Goal: Entertainment & Leisure: Consume media (video, audio)

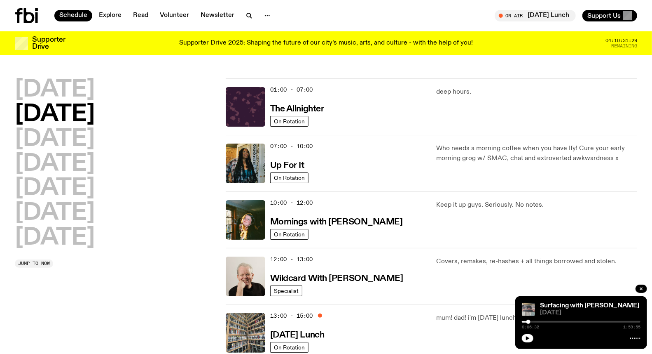
click at [40, 334] on div "[DATE] [DATE] [DATE] [DATE] [DATE] [DATE] [DATE] Jump to now" at bounding box center [115, 360] width 201 height 565
click at [257, 207] on img at bounding box center [246, 220] width 40 height 40
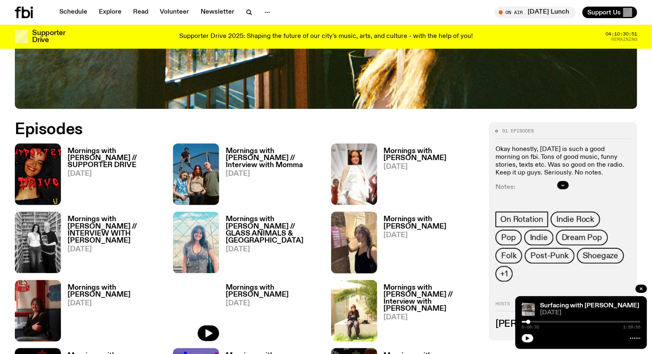
scroll to position [361, 0]
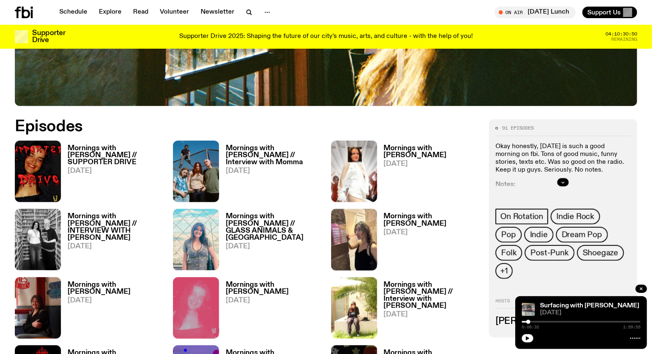
click at [266, 142] on div "Mornings with [PERSON_NAME] // Interview with Momma [DATE]" at bounding box center [270, 171] width 102 height 61
click at [266, 146] on h3 "Mornings with [PERSON_NAME] // Interview with Momma" at bounding box center [274, 155] width 96 height 21
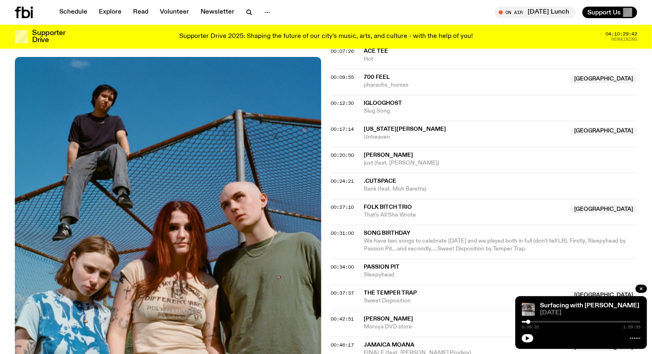
scroll to position [361, 0]
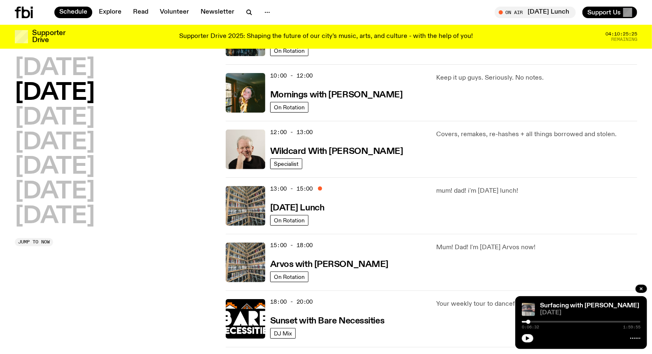
scroll to position [134, 0]
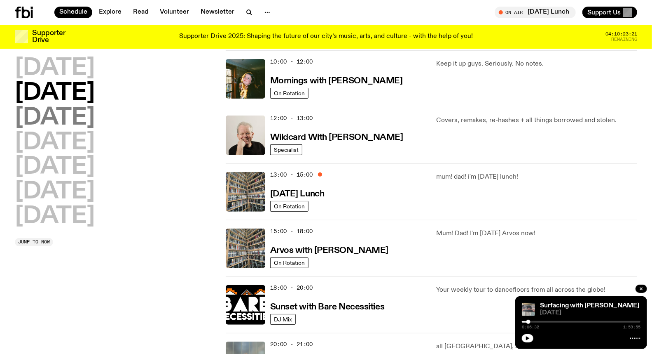
click at [71, 124] on h2 "[DATE]" at bounding box center [55, 117] width 80 height 23
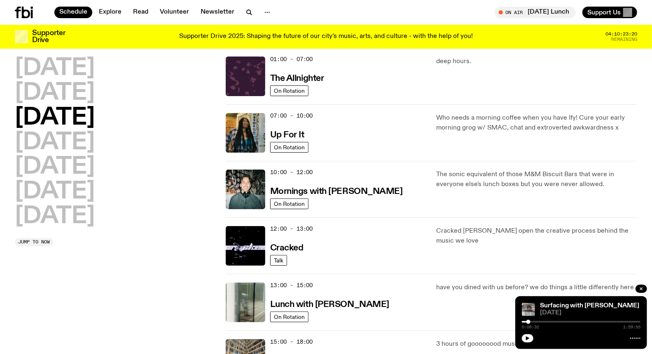
scroll to position [23, 0]
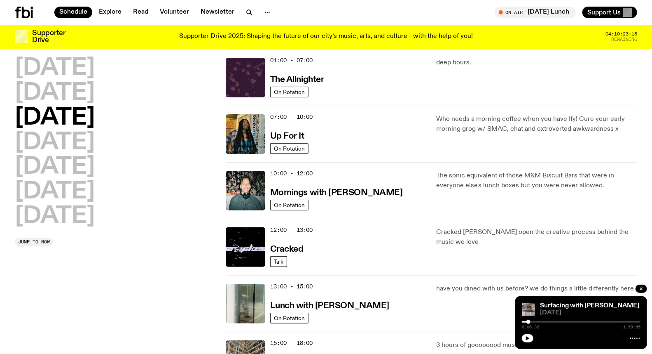
click at [170, 273] on div "[DATE] [DATE] [DATE] [DATE] [DATE] [DATE] [DATE] Jump to now" at bounding box center [115, 331] width 201 height 565
click at [251, 118] on img at bounding box center [246, 134] width 40 height 40
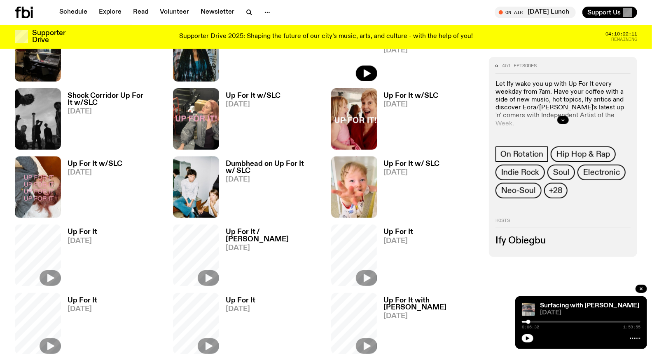
scroll to position [455, 0]
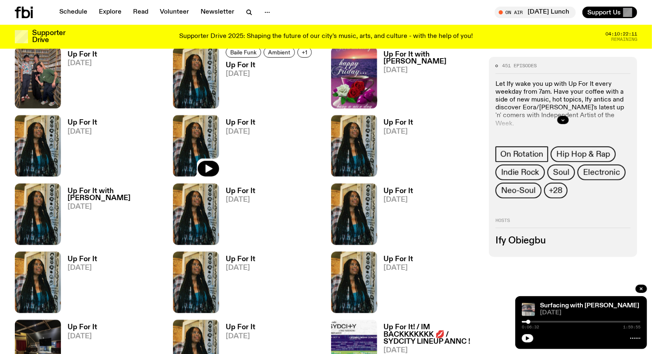
click at [194, 131] on img at bounding box center [196, 145] width 46 height 61
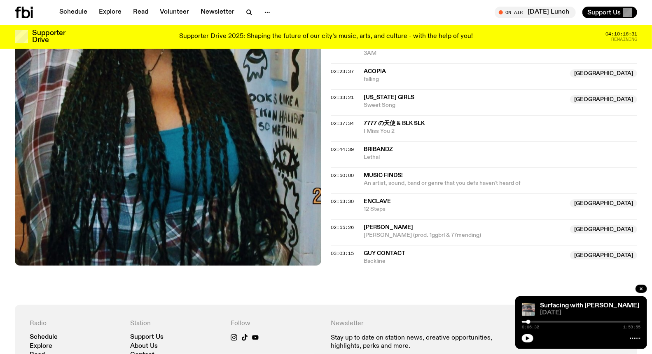
scroll to position [1003, 0]
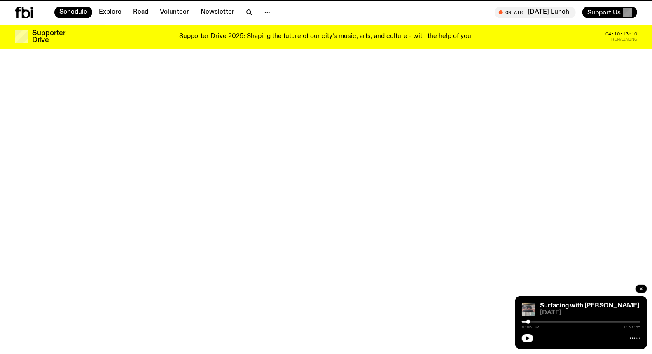
scroll to position [23, 0]
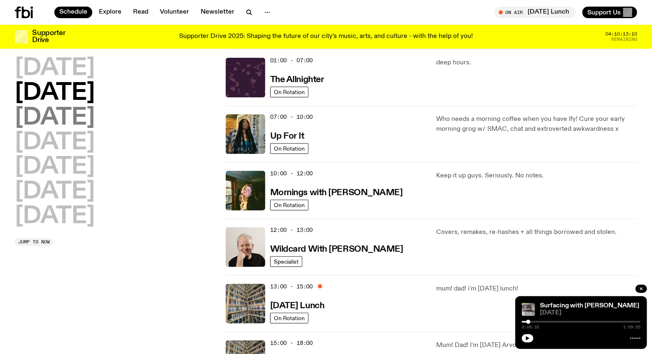
click at [88, 117] on h2 "[DATE]" at bounding box center [55, 117] width 80 height 23
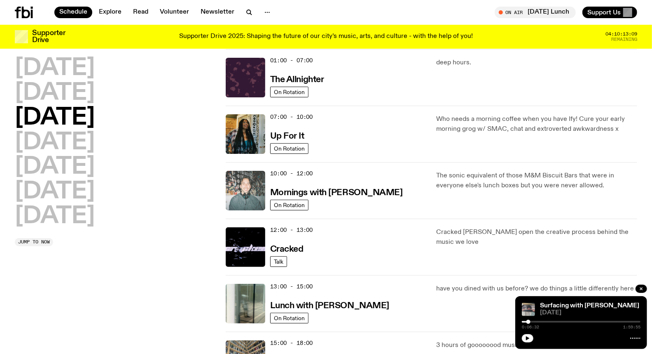
click at [257, 181] on img at bounding box center [246, 191] width 40 height 40
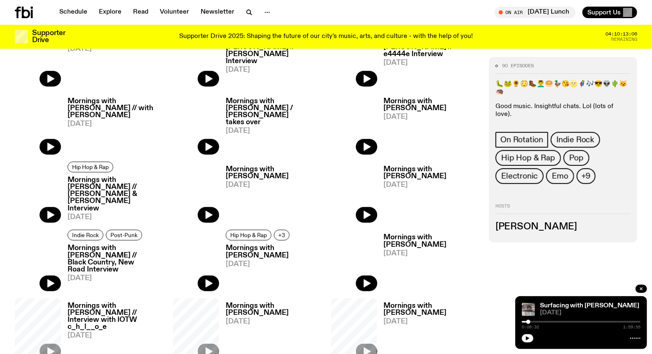
scroll to position [315, 0]
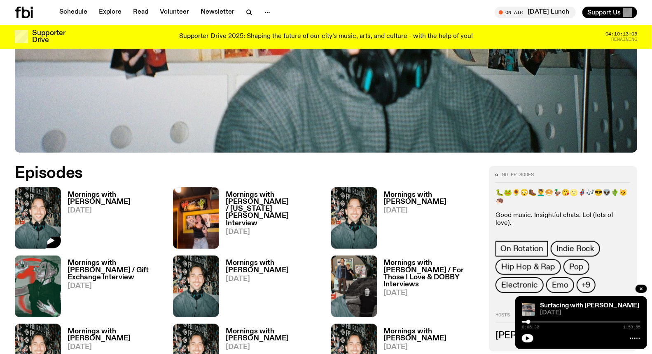
click at [51, 192] on img at bounding box center [38, 217] width 46 height 61
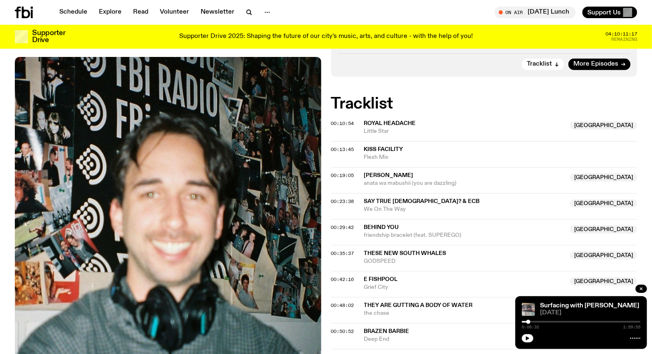
scroll to position [224, 0]
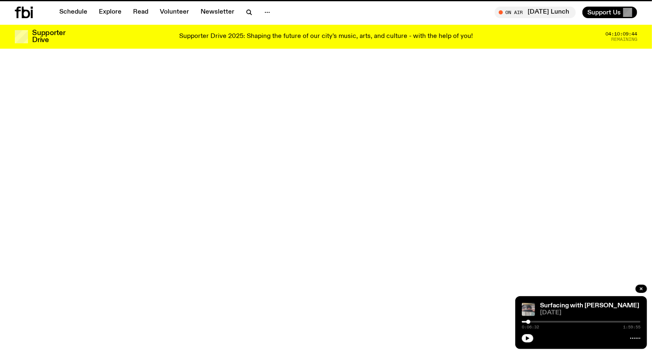
scroll to position [315, 0]
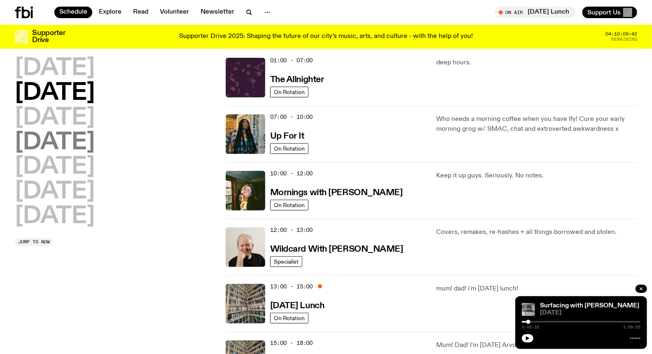
click at [70, 141] on h2 "[DATE]" at bounding box center [55, 142] width 80 height 23
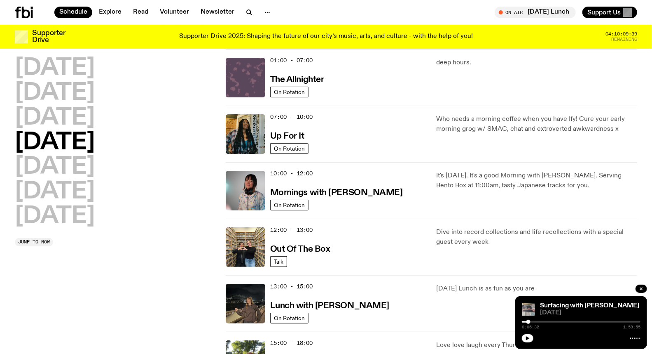
click at [258, 59] on img at bounding box center [246, 78] width 40 height 40
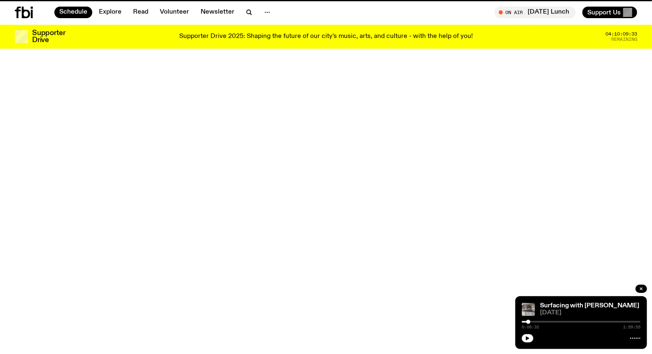
scroll to position [23, 0]
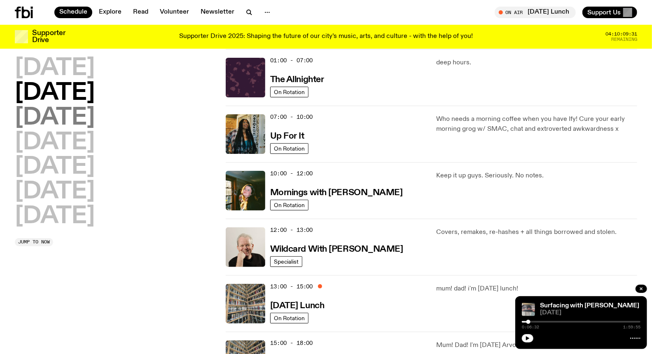
click at [95, 122] on h2 "[DATE]" at bounding box center [55, 117] width 80 height 23
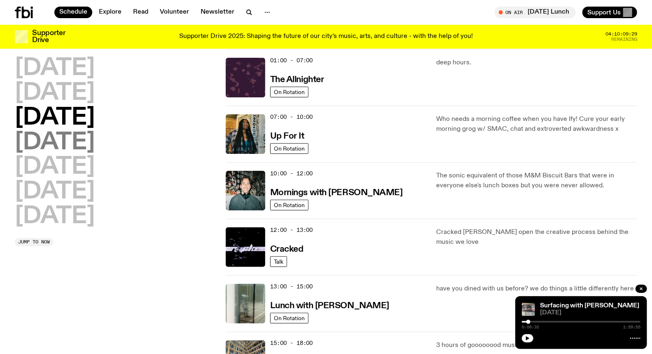
click at [95, 142] on h2 "[DATE]" at bounding box center [55, 142] width 80 height 23
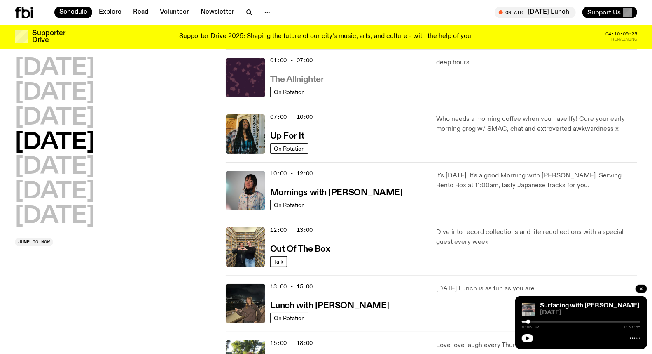
click at [312, 79] on h3 "The Allnighter" at bounding box center [297, 79] width 54 height 9
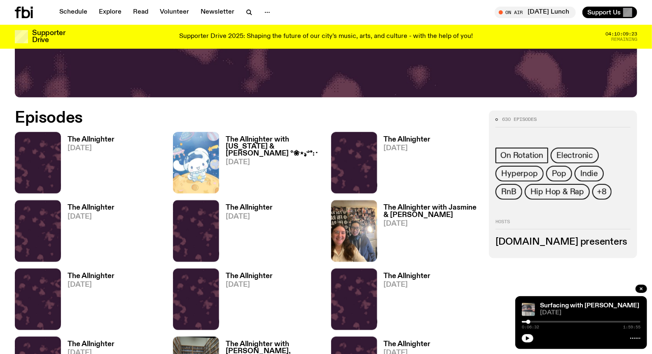
scroll to position [406, 0]
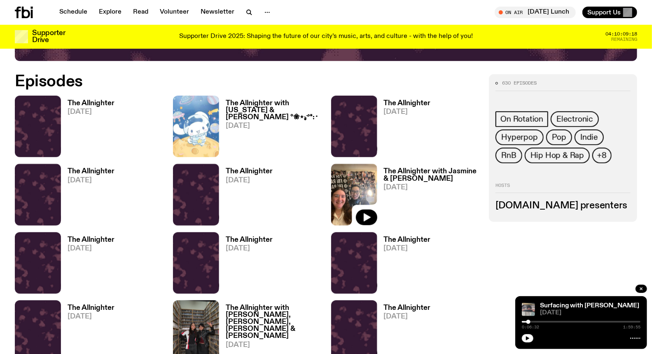
click at [358, 175] on img at bounding box center [354, 194] width 46 height 61
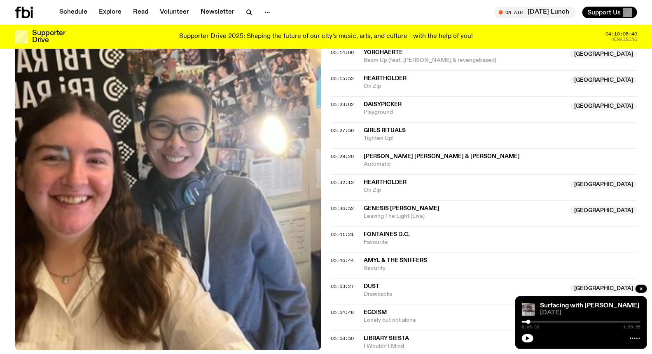
scroll to position [1140, 0]
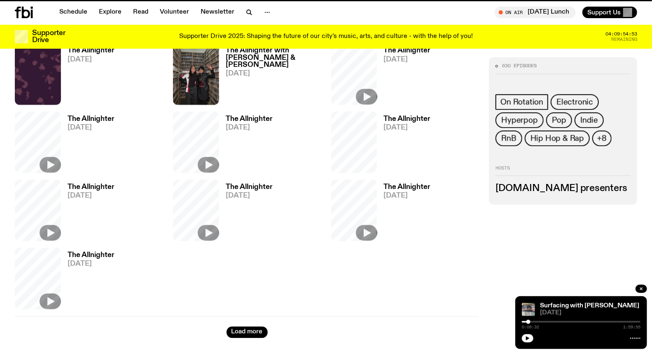
scroll to position [407, 0]
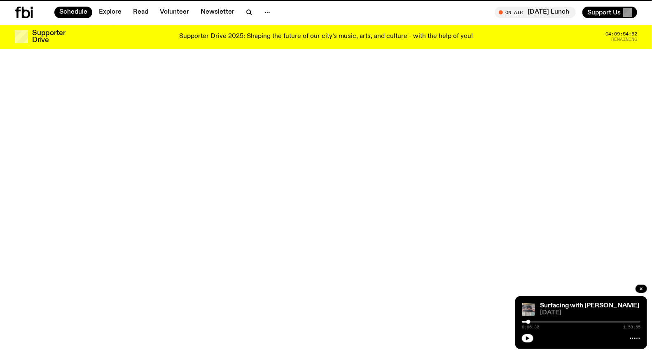
scroll to position [23, 0]
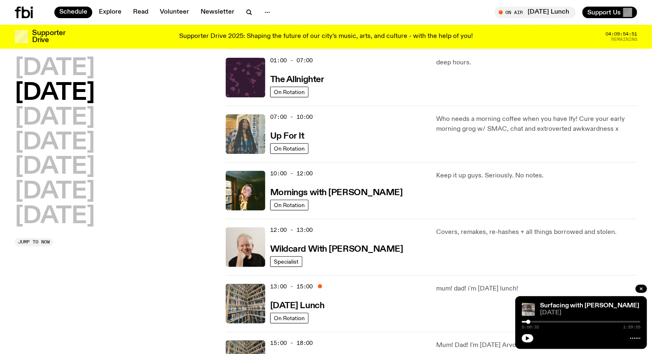
click at [248, 135] on img at bounding box center [246, 134] width 40 height 40
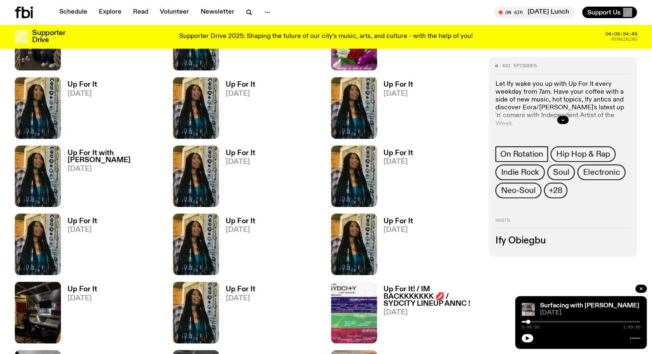
scroll to position [499, 0]
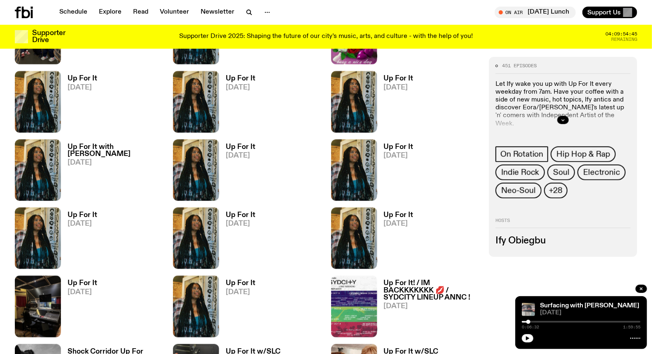
click at [85, 76] on h3 "Up For It" at bounding box center [83, 78] width 30 height 7
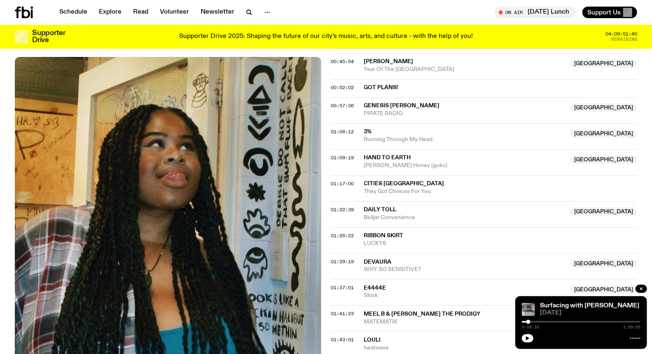
scroll to position [361, 0]
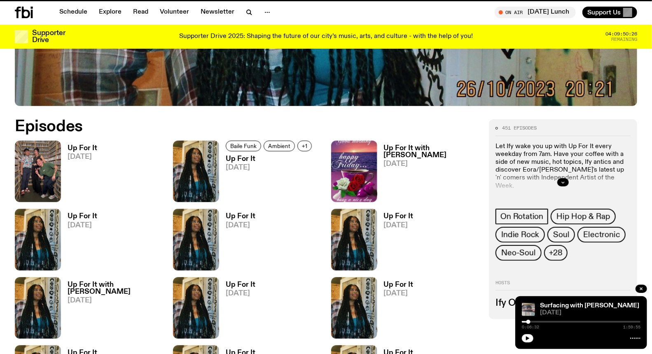
scroll to position [455, 0]
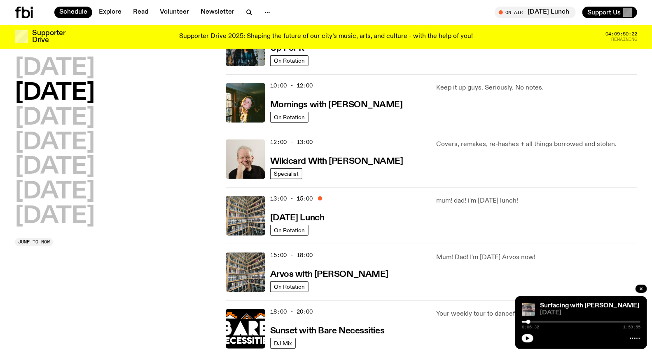
scroll to position [160, 0]
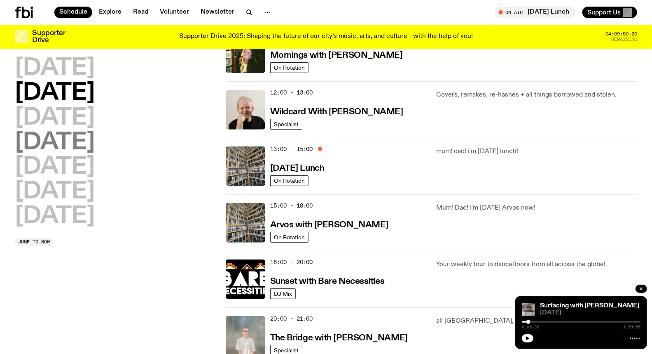
click at [95, 141] on h2 "[DATE]" at bounding box center [55, 142] width 80 height 23
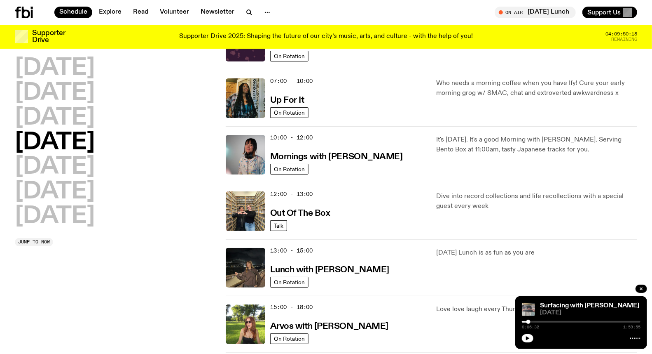
scroll to position [114, 0]
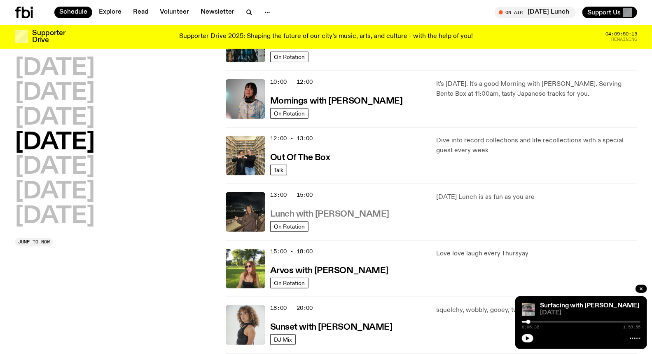
click at [342, 210] on h3 "Lunch with [PERSON_NAME]" at bounding box center [329, 214] width 119 height 9
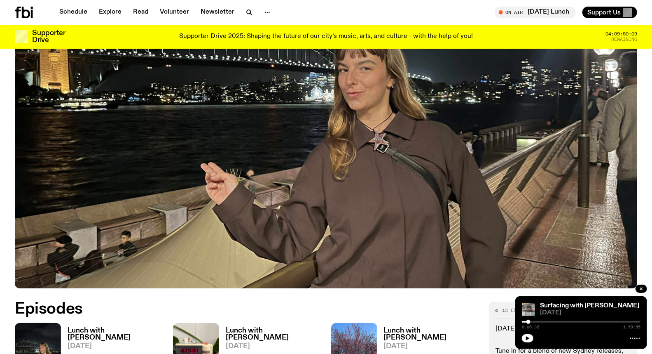
scroll to position [316, 0]
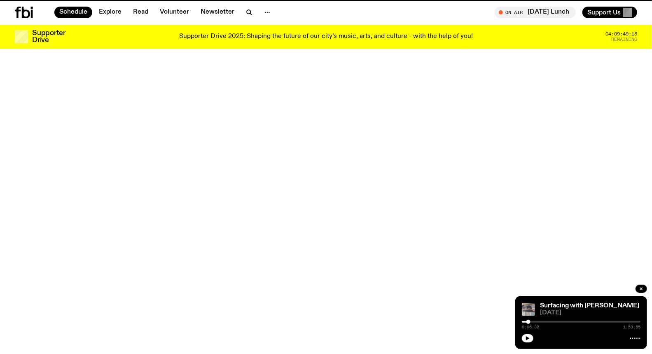
scroll to position [114, 0]
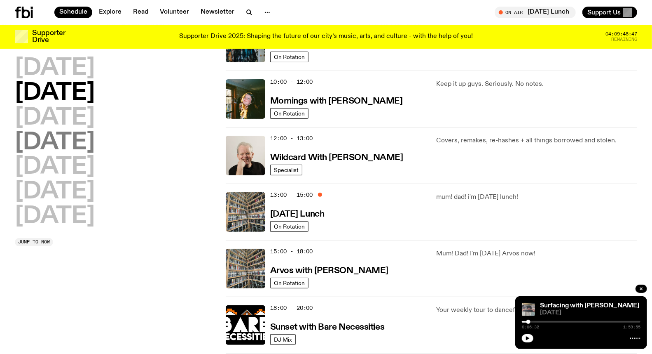
click at [73, 134] on h2 "[DATE]" at bounding box center [55, 142] width 80 height 23
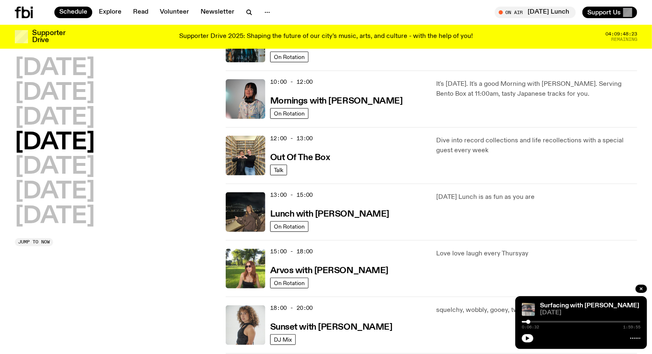
click at [304, 262] on div "15:00 - 18:00 Arvos with [PERSON_NAME]" at bounding box center [348, 268] width 157 height 40
click at [338, 269] on h3 "Arvos with [PERSON_NAME]" at bounding box center [329, 270] width 118 height 9
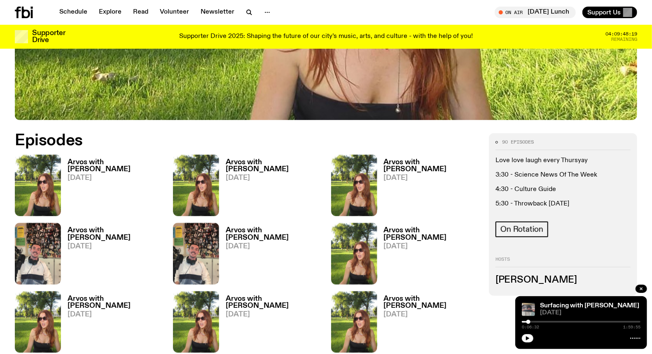
scroll to position [453, 0]
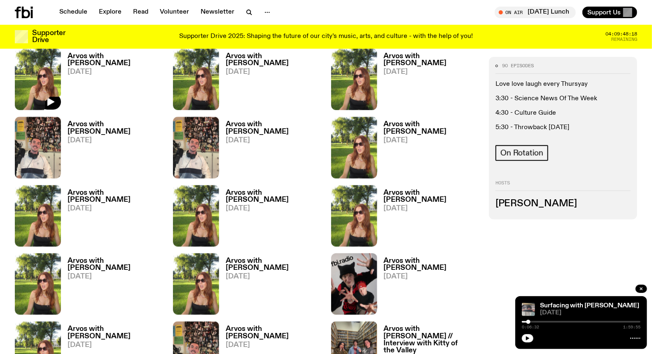
click at [77, 56] on h3 "Arvos with [PERSON_NAME]" at bounding box center [116, 60] width 96 height 14
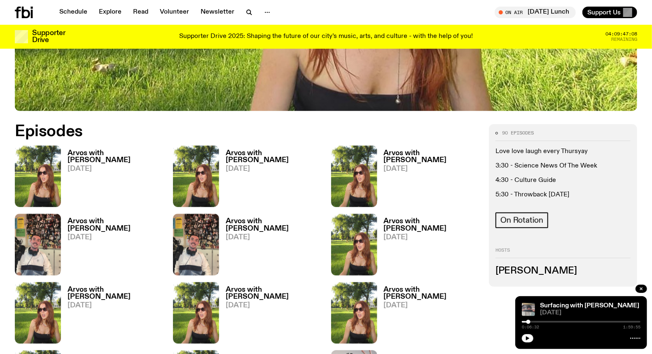
scroll to position [264, 0]
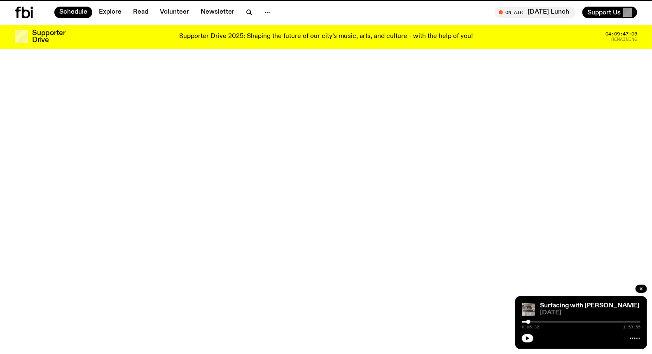
scroll to position [114, 0]
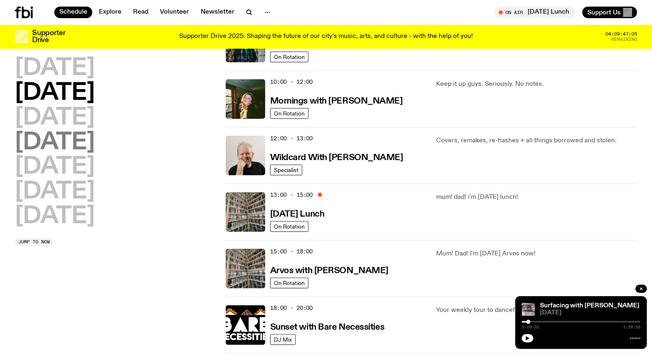
click at [91, 152] on h2 "[DATE]" at bounding box center [55, 142] width 80 height 23
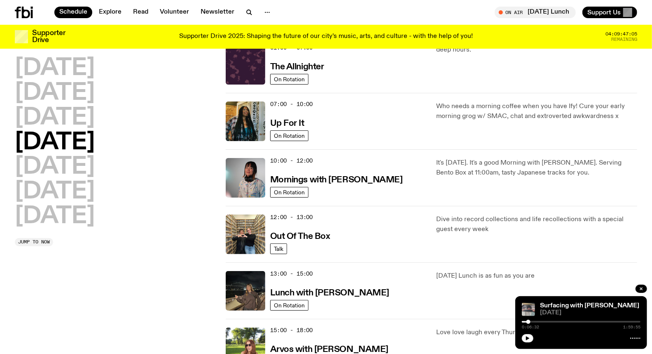
scroll to position [23, 0]
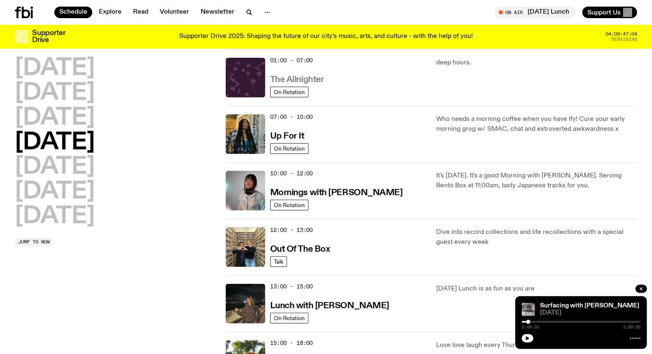
click at [311, 80] on h3 "The Allnighter" at bounding box center [297, 79] width 54 height 9
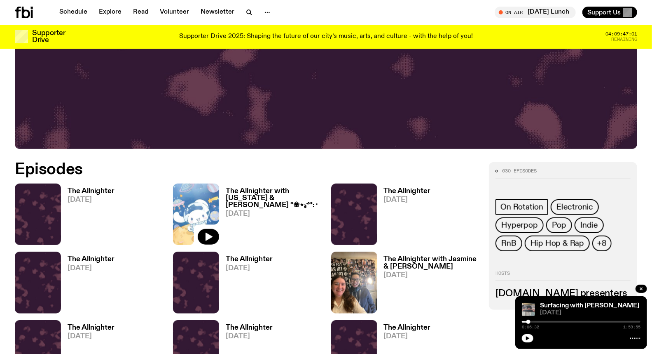
scroll to position [361, 0]
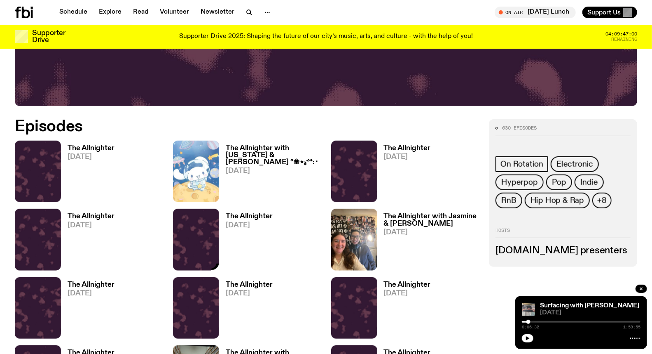
click at [236, 216] on h3 "The Allnighter" at bounding box center [249, 216] width 47 height 7
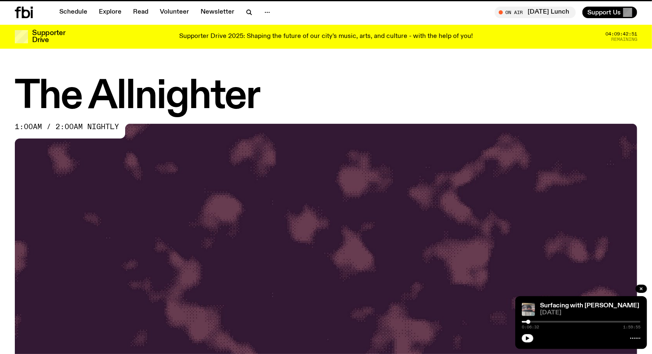
scroll to position [401, 0]
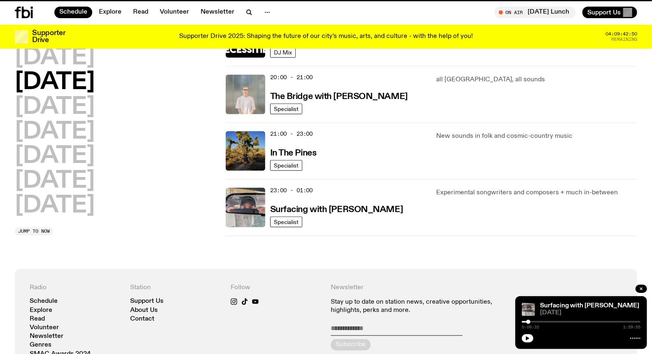
scroll to position [23, 0]
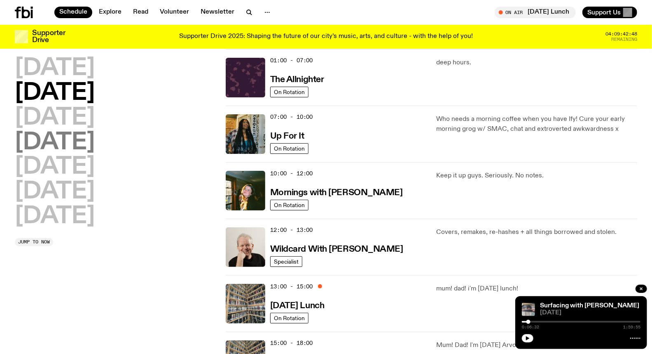
click at [73, 145] on h2 "[DATE]" at bounding box center [55, 142] width 80 height 23
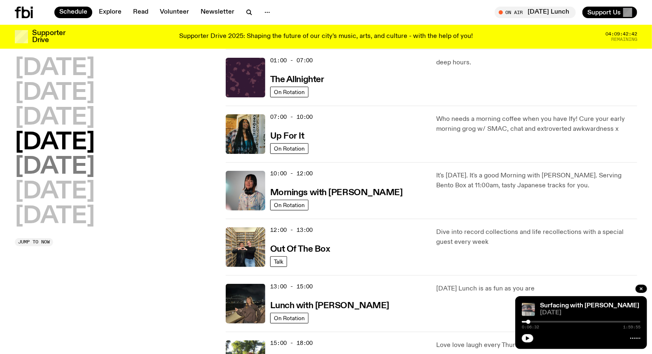
click at [62, 162] on h2 "[DATE]" at bounding box center [55, 166] width 80 height 23
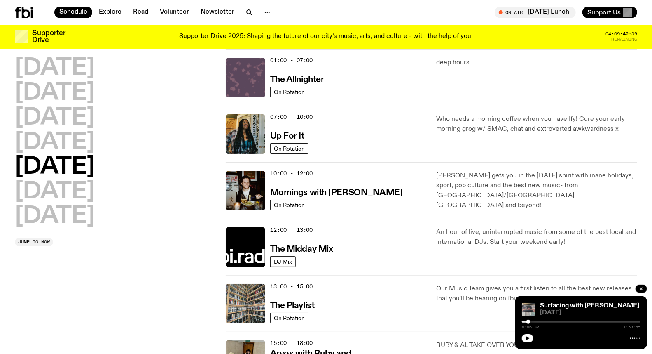
click at [261, 63] on img at bounding box center [246, 78] width 40 height 40
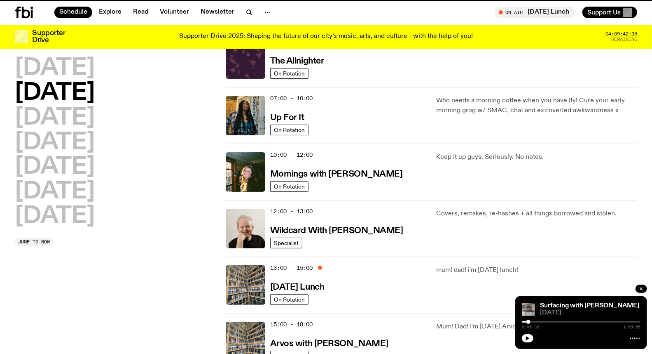
scroll to position [23, 0]
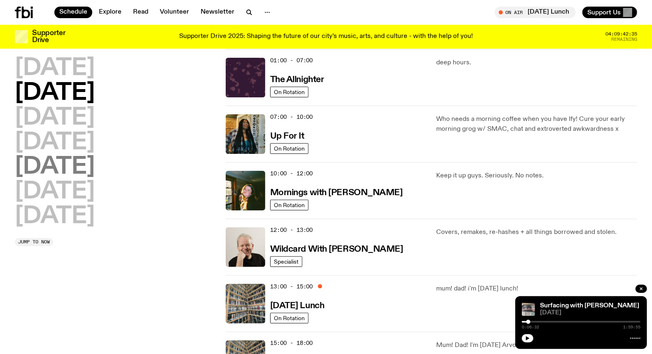
click at [74, 162] on h2 "[DATE]" at bounding box center [55, 166] width 80 height 23
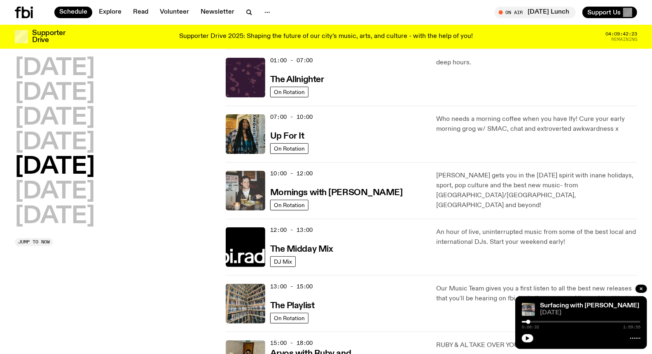
click at [262, 174] on img at bounding box center [246, 191] width 40 height 40
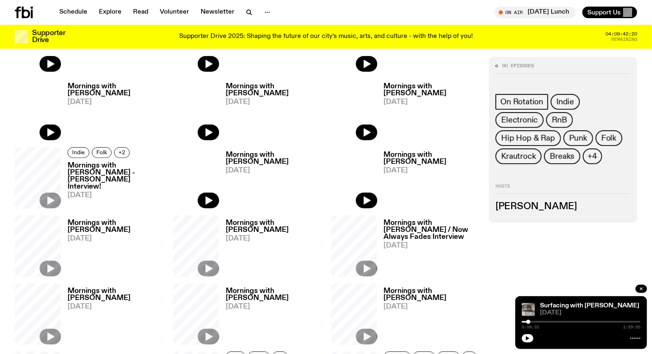
scroll to position [361, 0]
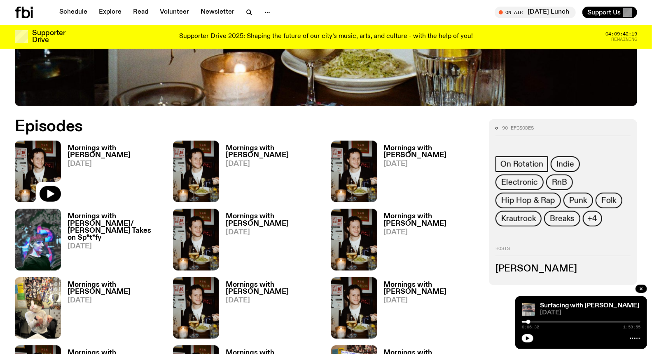
click at [35, 143] on img at bounding box center [38, 171] width 46 height 61
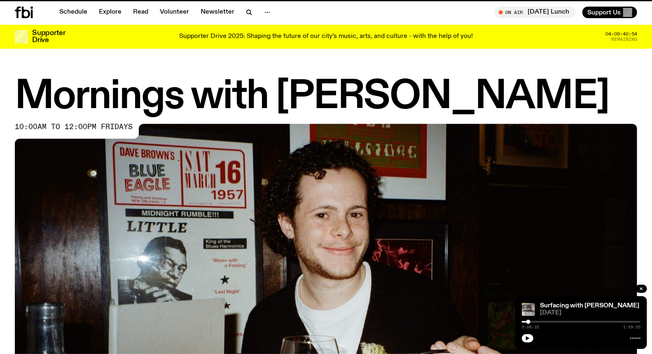
scroll to position [355, 0]
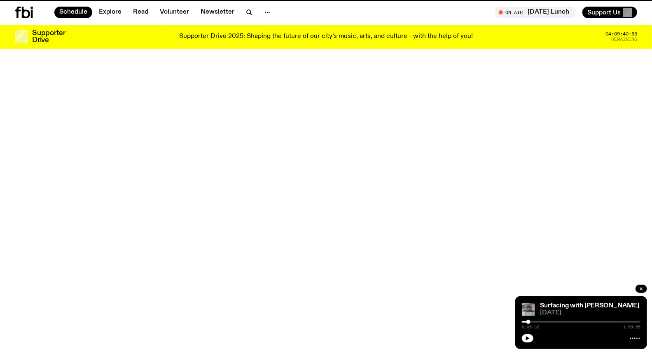
scroll to position [23, 0]
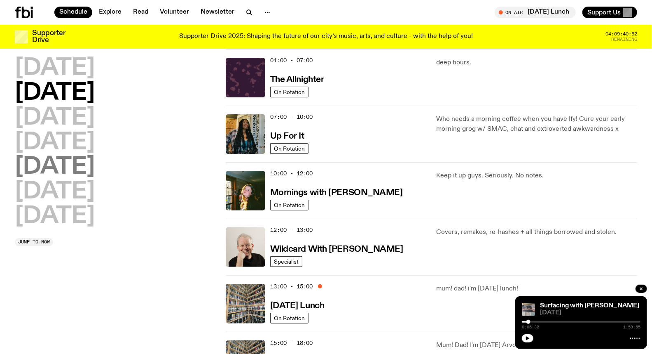
click at [72, 173] on h2 "[DATE]" at bounding box center [55, 166] width 80 height 23
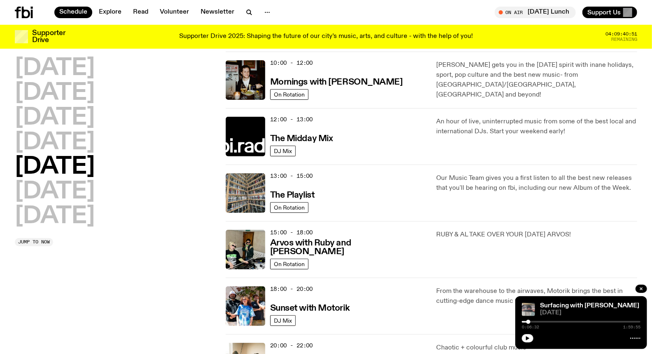
scroll to position [160, 0]
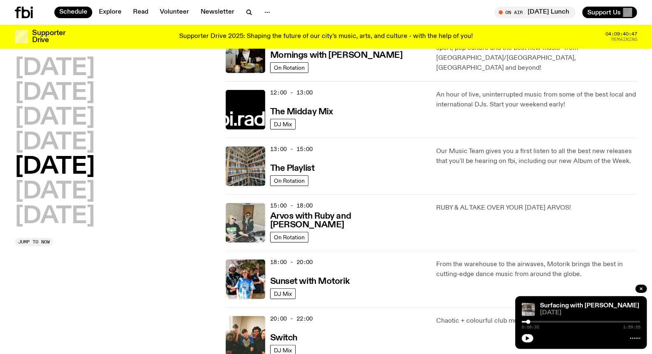
click at [264, 211] on img at bounding box center [246, 223] width 40 height 40
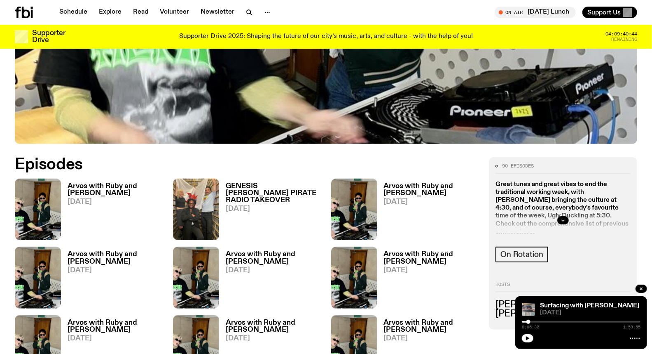
scroll to position [363, 0]
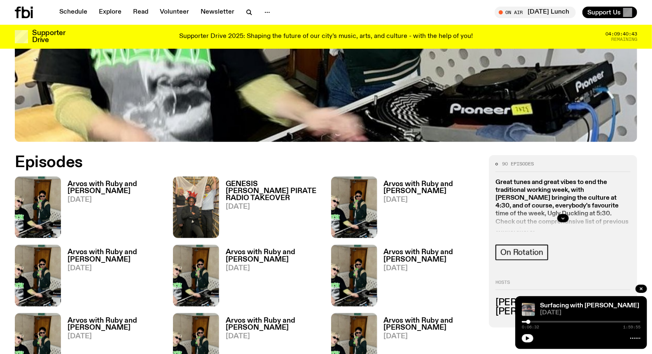
click at [63, 181] on link "Arvos with [PERSON_NAME] and Al [DATE]" at bounding box center [112, 209] width 102 height 57
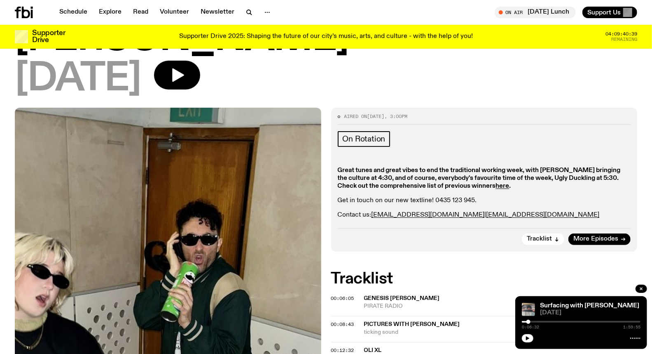
scroll to position [88, 0]
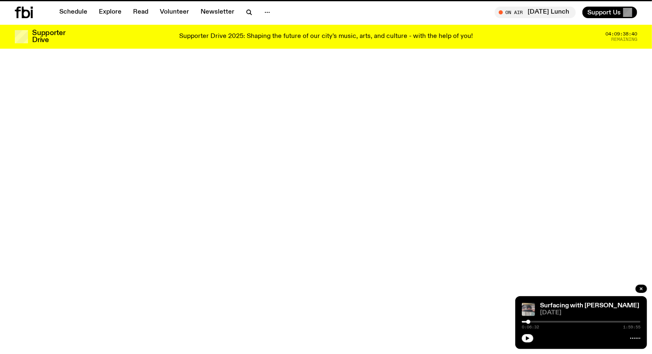
scroll to position [363, 0]
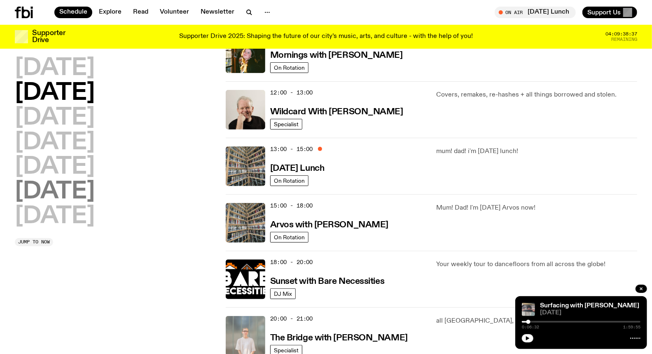
click at [71, 184] on h2 "[DATE]" at bounding box center [55, 191] width 80 height 23
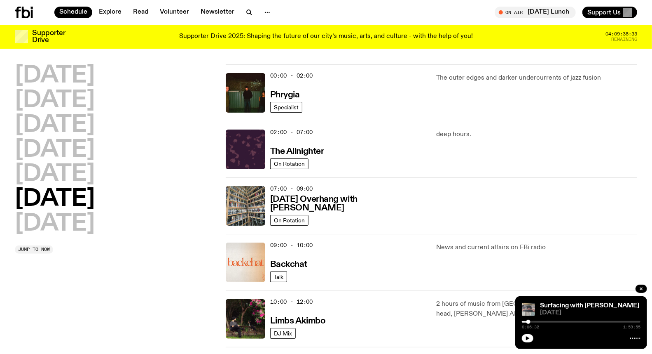
scroll to position [0, 0]
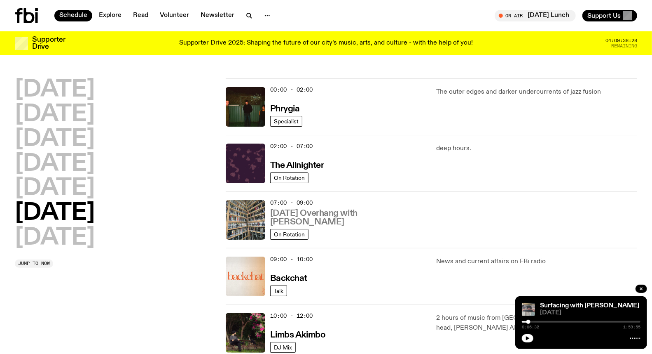
click at [316, 217] on h3 "[DATE] Overhang with [PERSON_NAME]" at bounding box center [348, 217] width 157 height 17
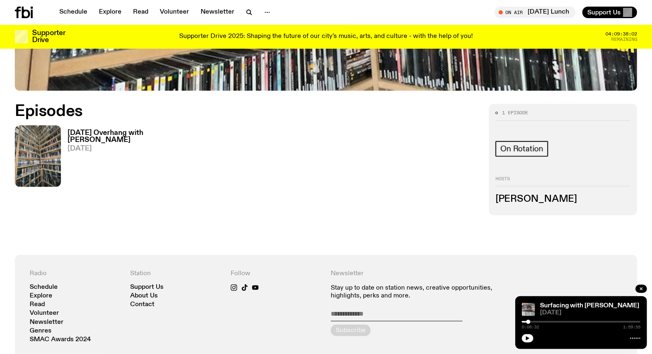
scroll to position [456, 0]
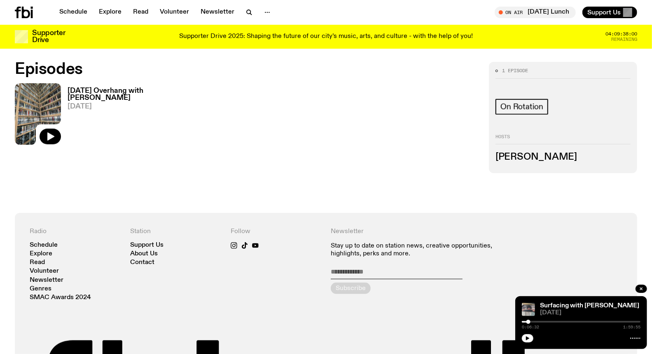
click at [49, 102] on img at bounding box center [38, 113] width 46 height 61
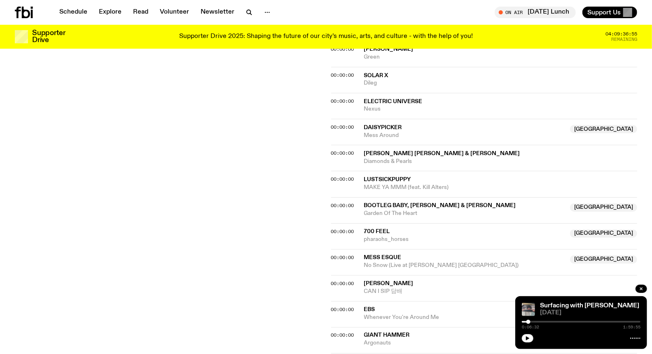
scroll to position [635, 0]
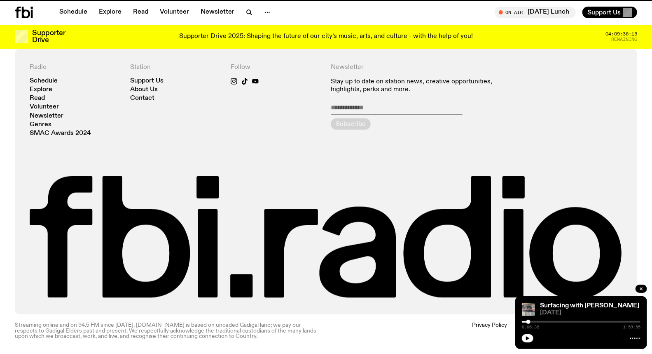
scroll to position [456, 0]
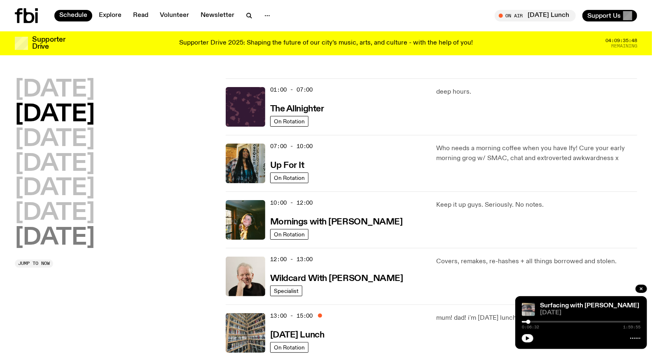
click at [79, 238] on h2 "[DATE]" at bounding box center [55, 237] width 80 height 23
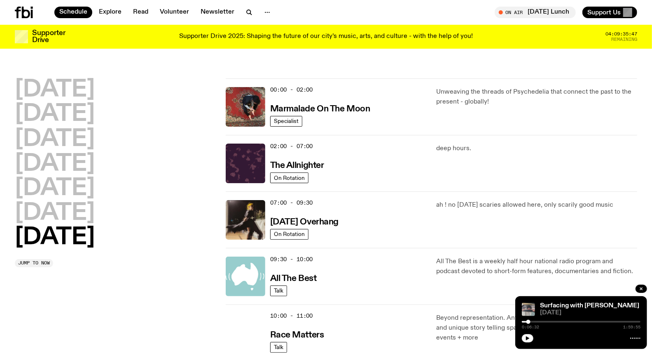
scroll to position [23, 0]
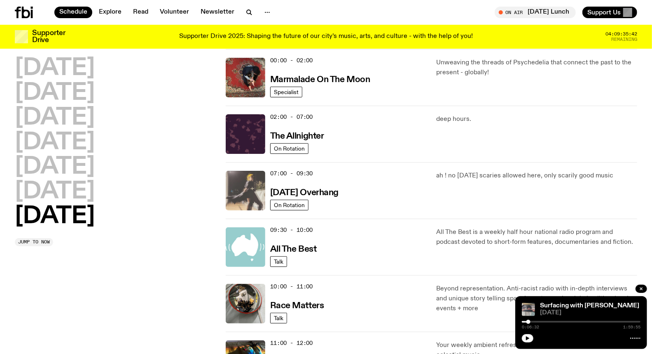
click at [250, 176] on img at bounding box center [246, 191] width 40 height 40
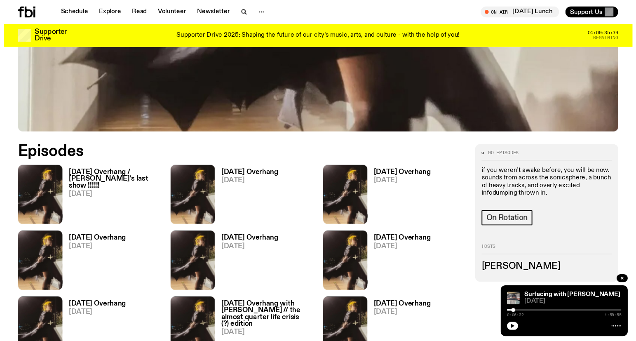
scroll to position [407, 0]
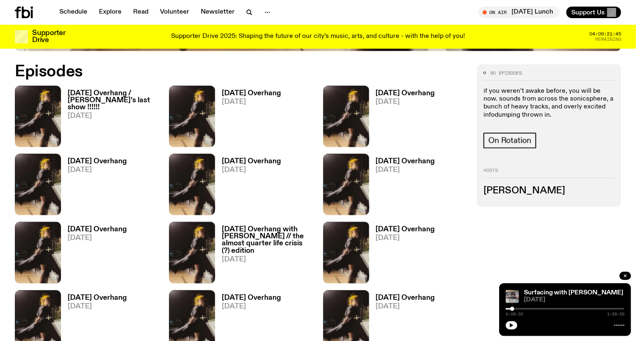
click at [93, 99] on h3 "[DATE] Overhang / [PERSON_NAME]’s last show !!!!!!" at bounding box center [113, 100] width 91 height 21
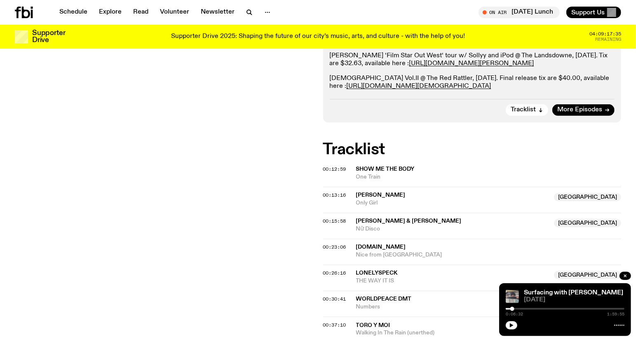
scroll to position [225, 0]
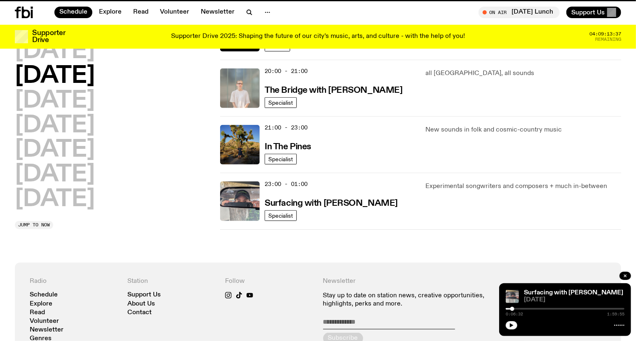
scroll to position [23, 0]
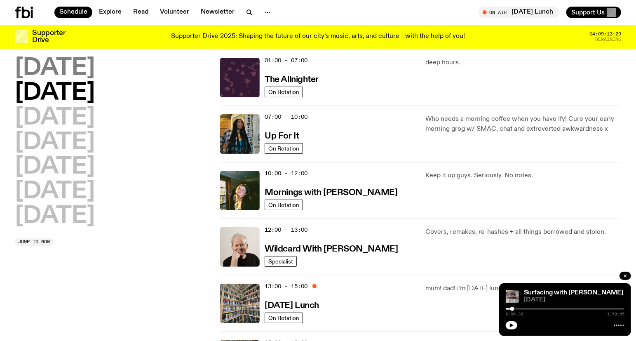
click at [80, 72] on h2 "[DATE]" at bounding box center [55, 68] width 80 height 23
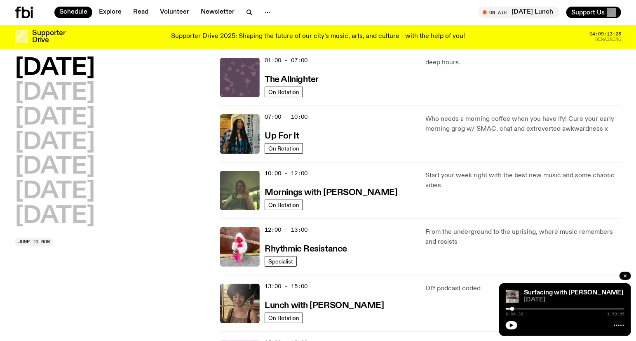
click at [253, 66] on img at bounding box center [240, 78] width 40 height 40
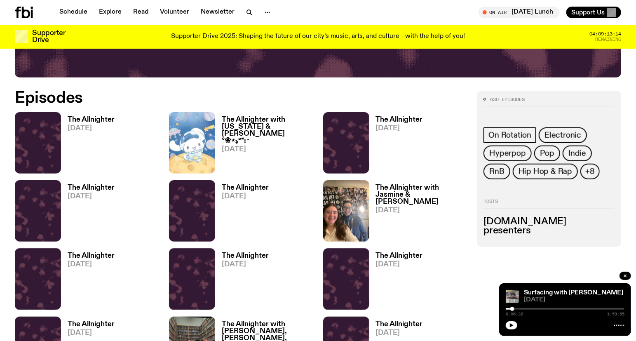
scroll to position [363, 0]
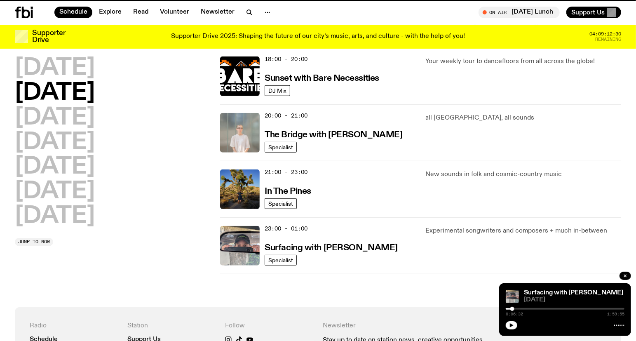
scroll to position [23, 0]
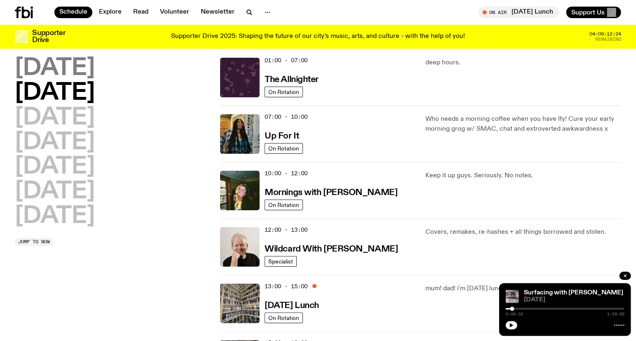
click at [69, 62] on h2 "[DATE]" at bounding box center [55, 68] width 80 height 23
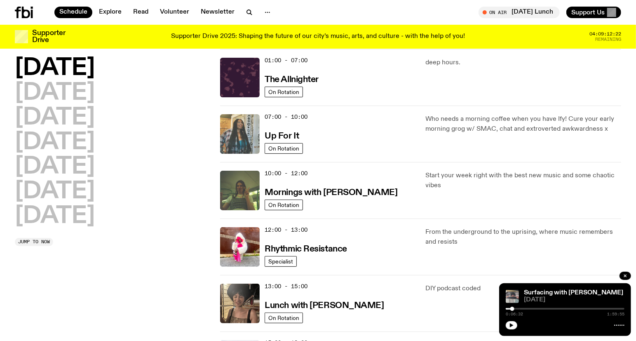
click at [256, 120] on img at bounding box center [240, 134] width 40 height 40
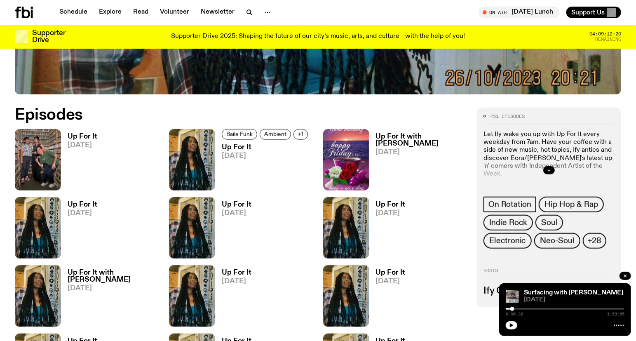
scroll to position [361, 0]
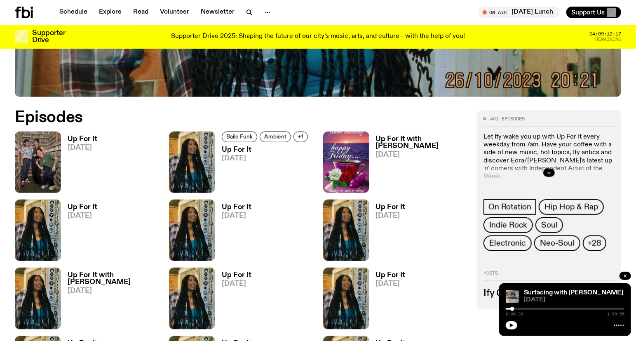
click at [232, 150] on h3 "Up For It" at bounding box center [266, 149] width 89 height 7
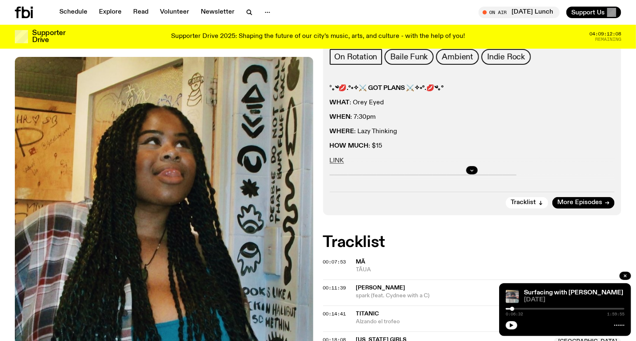
scroll to position [133, 0]
click at [476, 169] on button "button" at bounding box center [472, 171] width 12 height 8
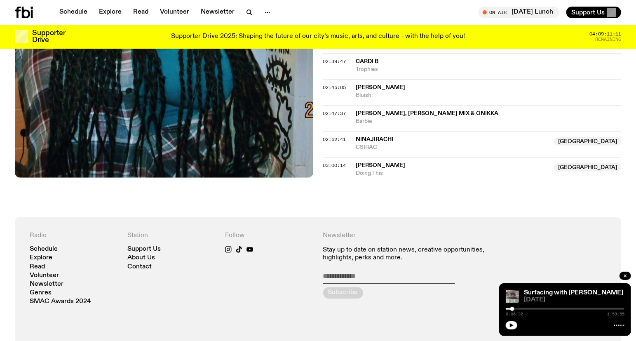
scroll to position [1094, 0]
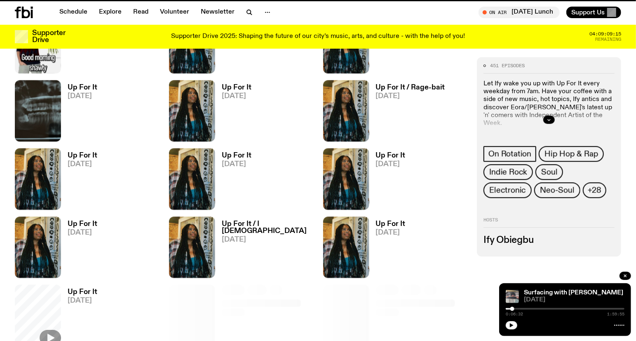
scroll to position [455, 0]
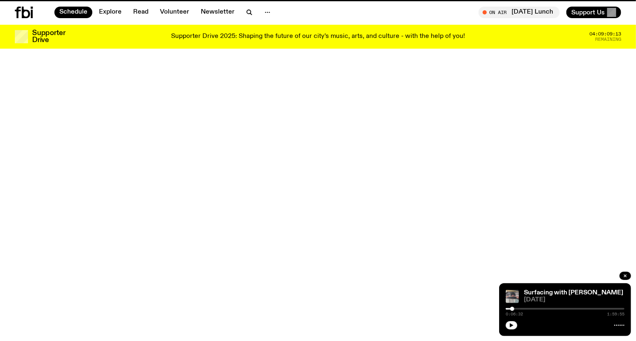
scroll to position [23, 0]
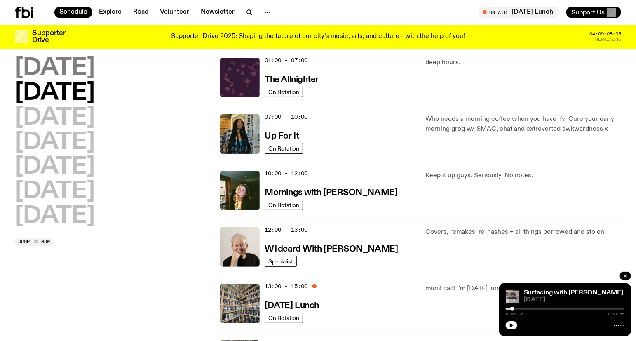
click at [48, 68] on h2 "[DATE]" at bounding box center [55, 68] width 80 height 23
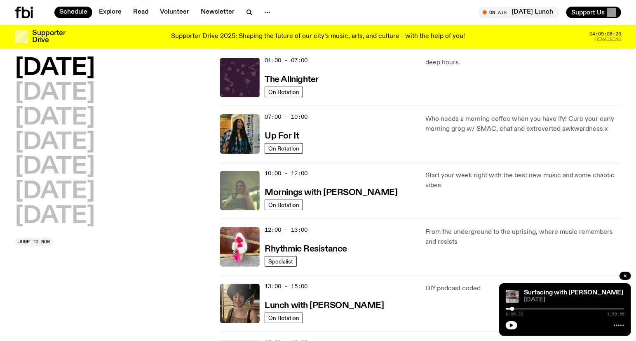
click at [248, 176] on img at bounding box center [240, 191] width 40 height 40
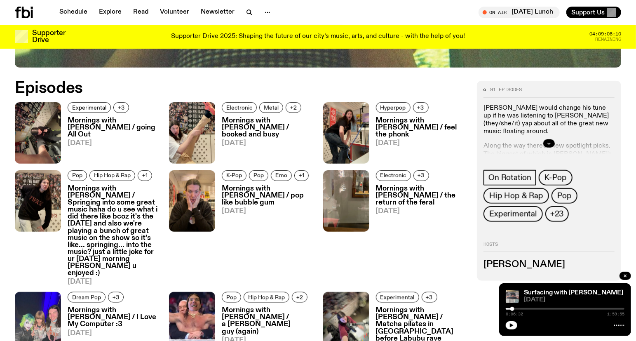
scroll to position [408, 0]
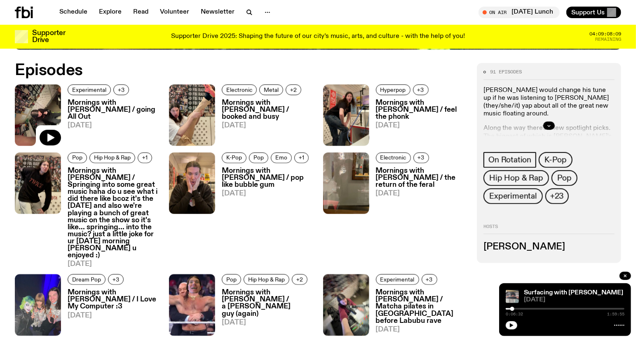
click at [47, 94] on img at bounding box center [38, 114] width 46 height 61
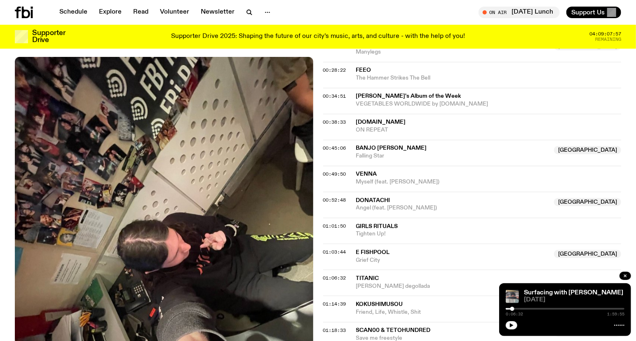
scroll to position [452, 0]
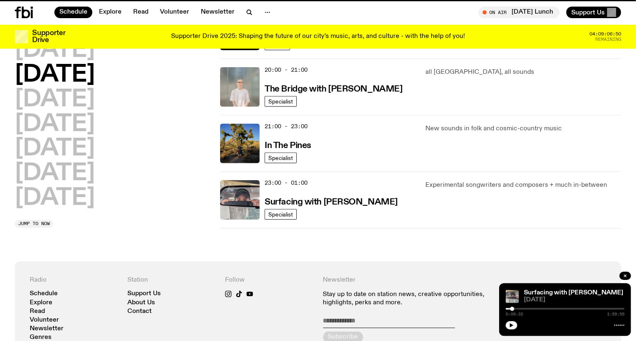
scroll to position [23, 0]
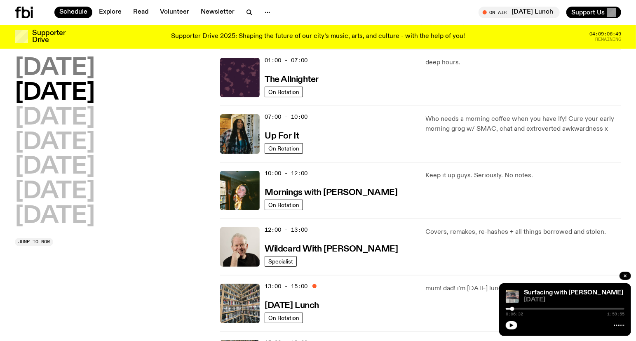
click at [75, 66] on h2 "[DATE]" at bounding box center [55, 68] width 80 height 23
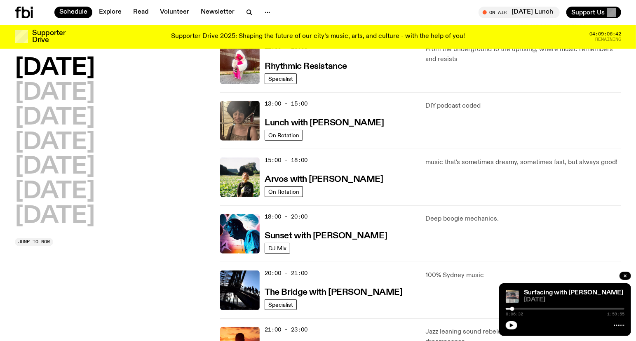
scroll to position [206, 0]
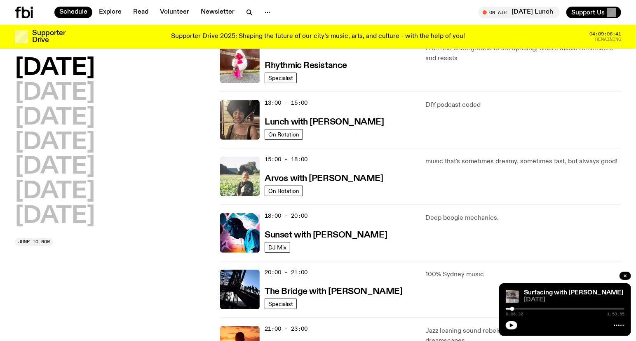
click at [249, 158] on img at bounding box center [240, 177] width 40 height 40
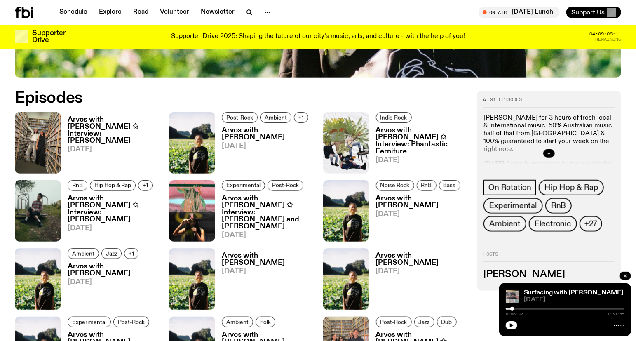
scroll to position [408, 0]
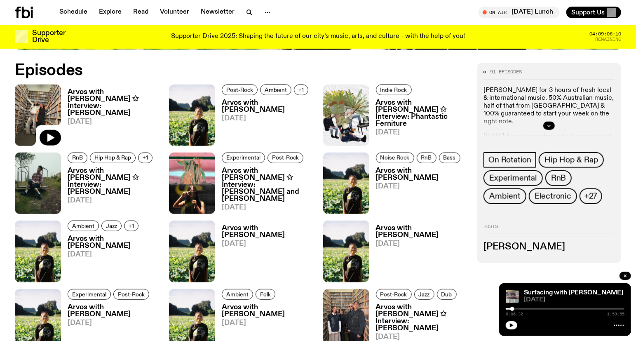
click at [37, 92] on img at bounding box center [38, 114] width 46 height 61
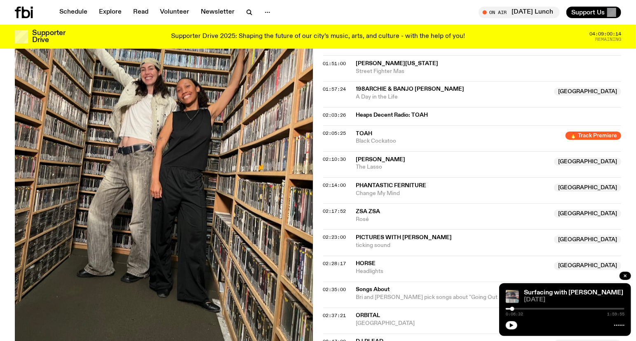
scroll to position [912, 0]
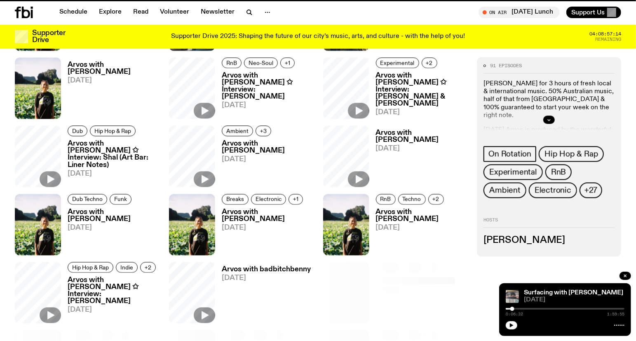
scroll to position [408, 0]
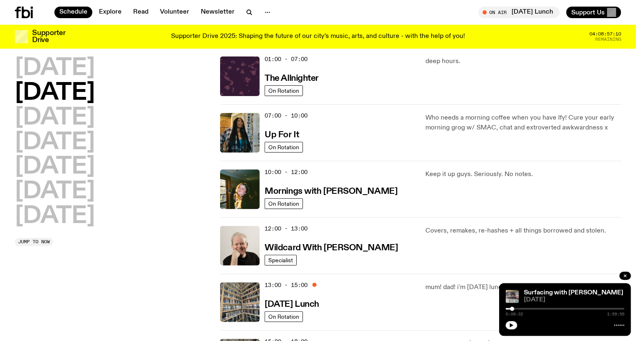
scroll to position [23, 0]
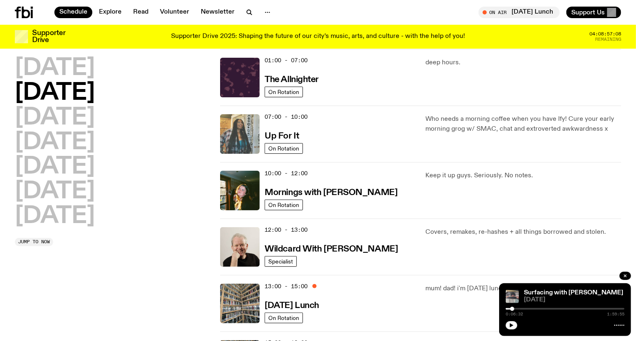
click at [242, 121] on img at bounding box center [240, 134] width 40 height 40
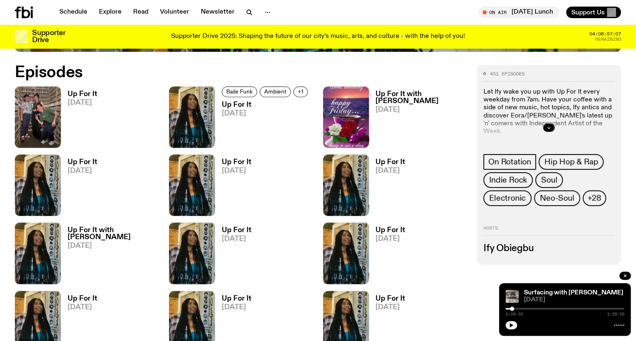
scroll to position [407, 0]
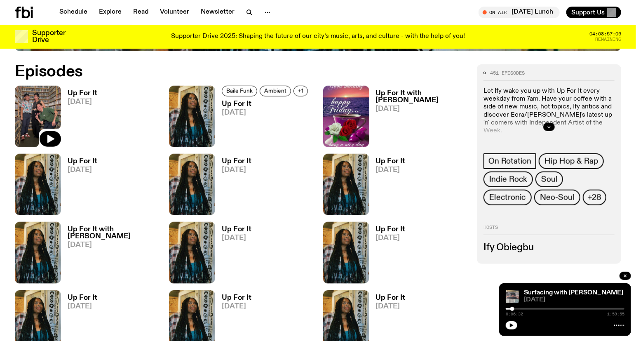
click at [40, 91] on img at bounding box center [38, 116] width 46 height 61
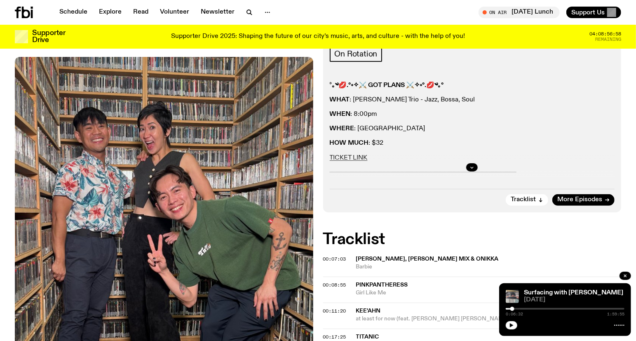
scroll to position [133, 0]
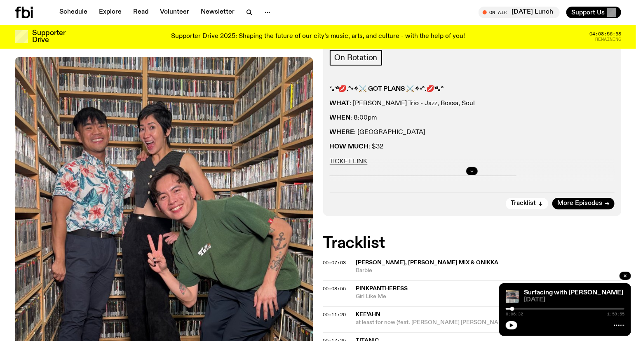
click at [471, 173] on icon "button" at bounding box center [471, 171] width 5 height 5
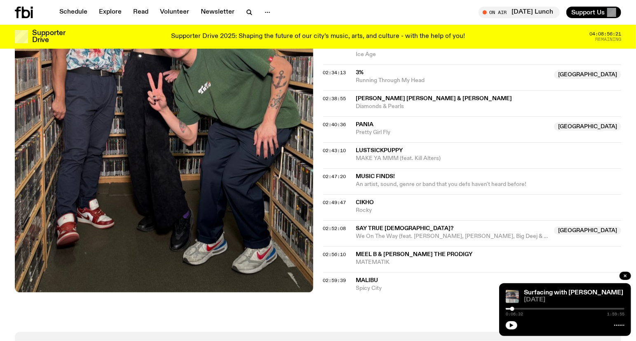
scroll to position [1186, 0]
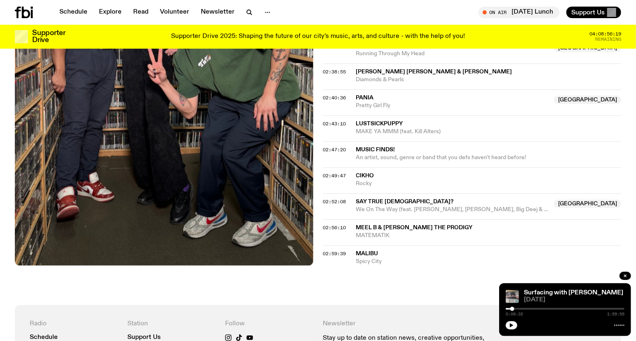
click at [17, 7] on icon at bounding box center [24, 13] width 18 height 12
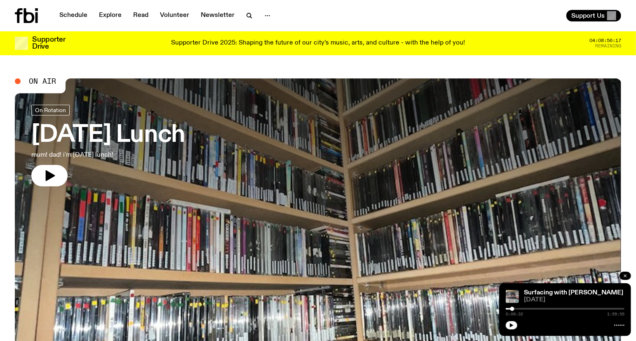
click at [625, 272] on button "button" at bounding box center [625, 276] width 12 height 8
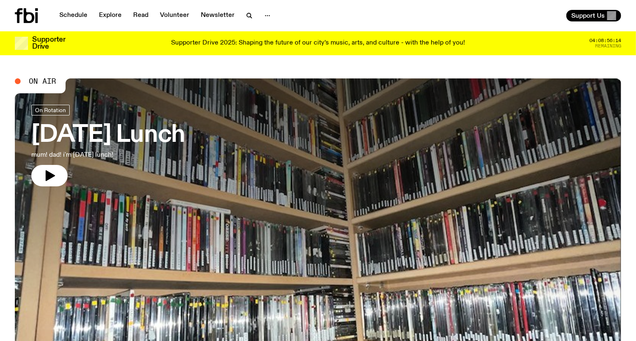
click at [43, 84] on span "On Air" at bounding box center [42, 80] width 27 height 7
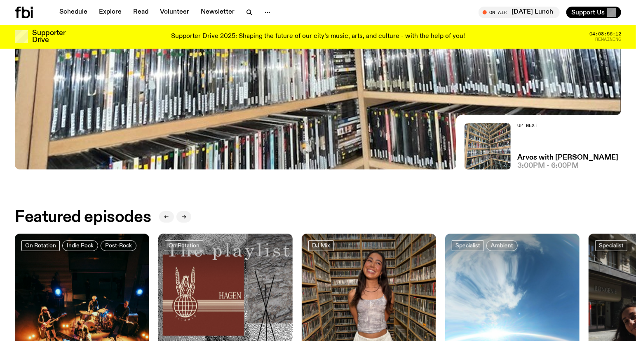
scroll to position [223, 0]
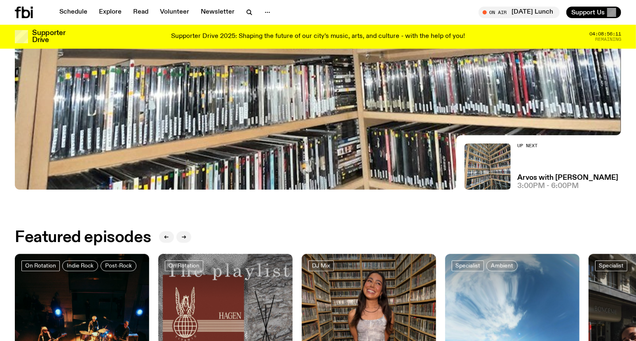
click at [214, 108] on img at bounding box center [318, 18] width 606 height 341
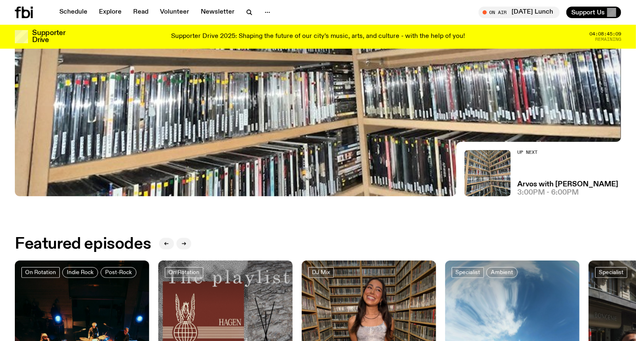
scroll to position [34, 0]
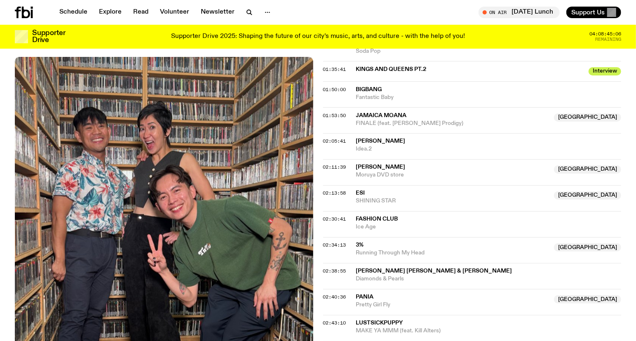
scroll to position [728, 0]
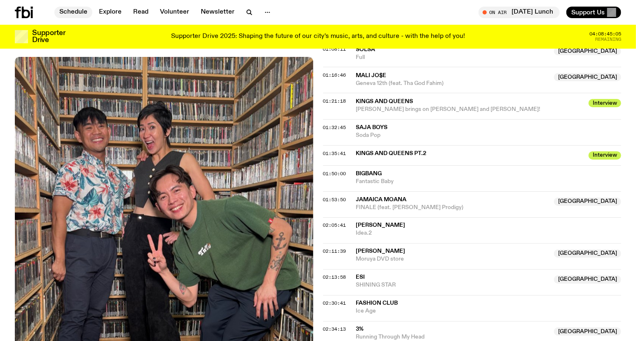
click at [79, 14] on link "Schedule" at bounding box center [73, 13] width 38 height 12
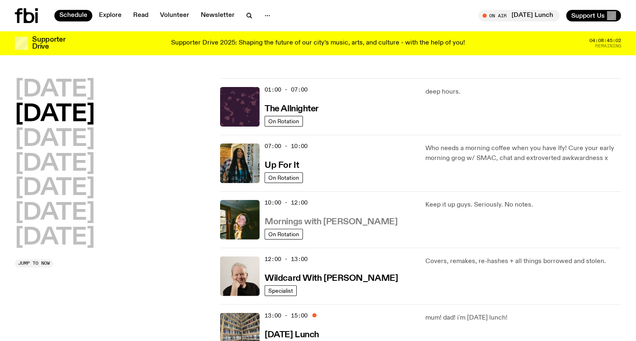
click at [330, 221] on h3 "Mornings with [PERSON_NAME]" at bounding box center [331, 222] width 133 height 9
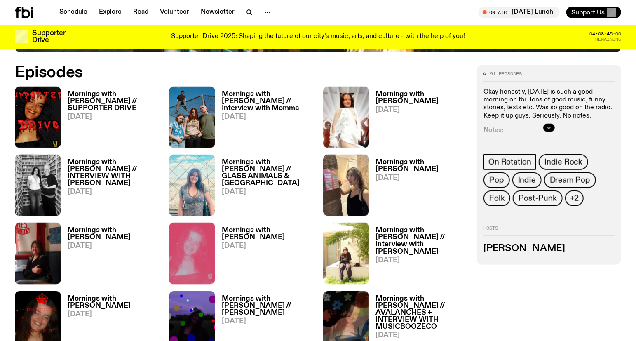
scroll to position [409, 0]
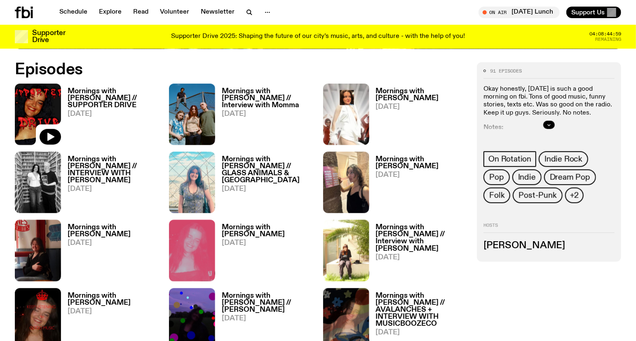
click at [39, 93] on img at bounding box center [38, 114] width 46 height 61
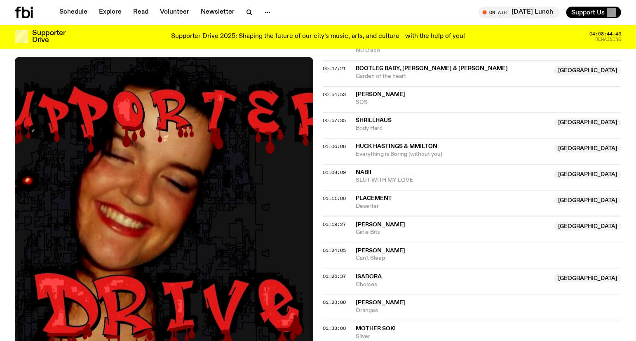
scroll to position [592, 0]
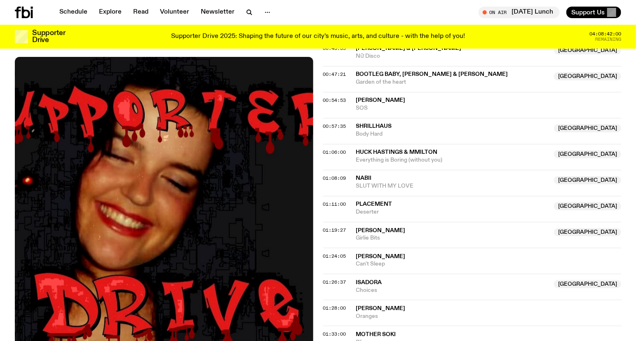
click at [31, 10] on icon at bounding box center [32, 14] width 2 height 8
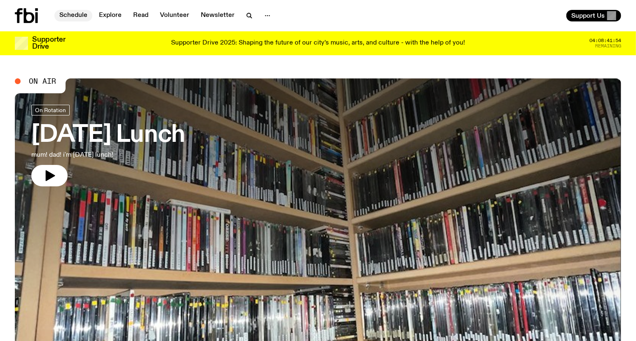
click at [78, 11] on link "Schedule" at bounding box center [73, 16] width 38 height 12
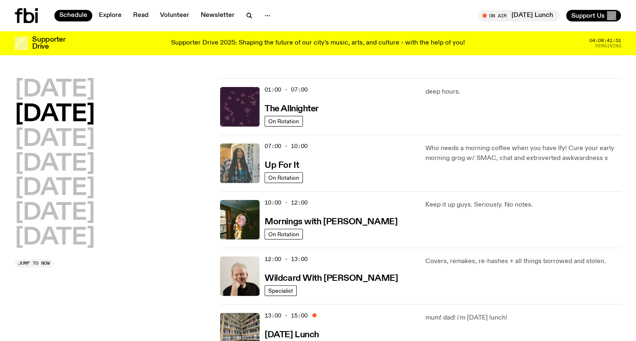
click at [254, 153] on img at bounding box center [240, 163] width 40 height 40
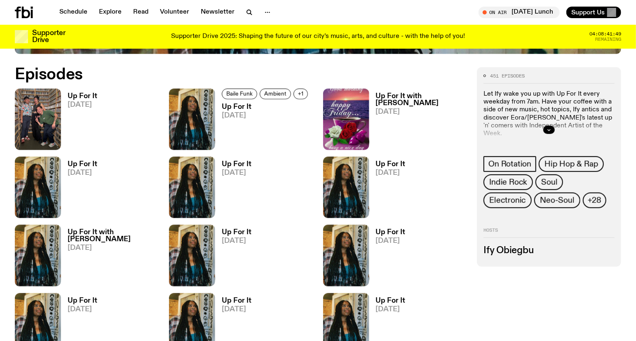
scroll to position [406, 0]
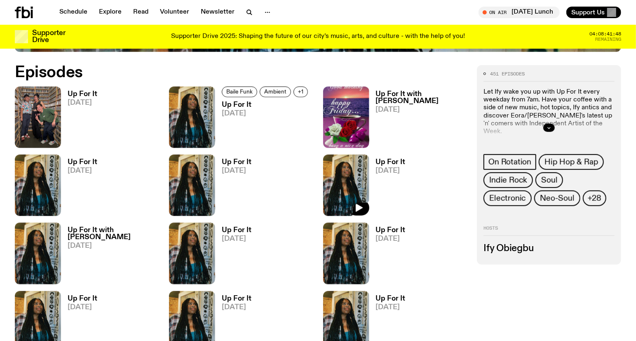
click at [324, 166] on img at bounding box center [346, 185] width 46 height 61
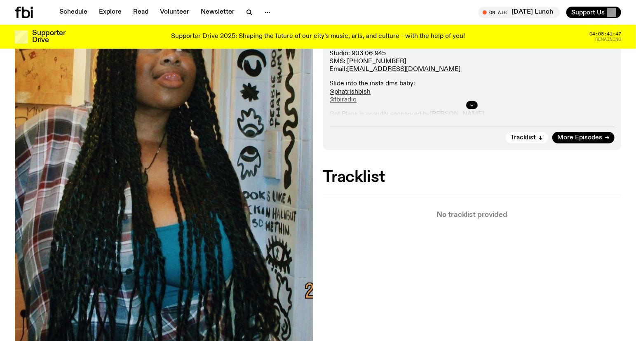
scroll to position [224, 0]
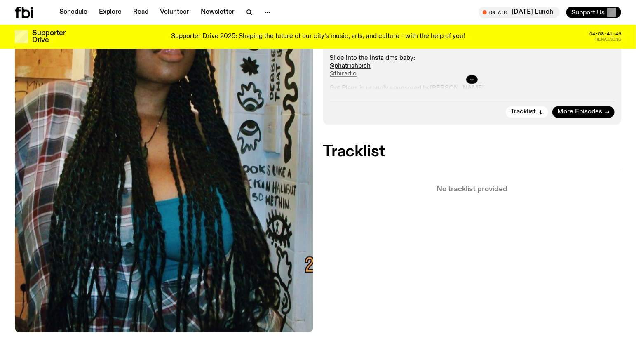
click at [475, 80] on button "button" at bounding box center [472, 79] width 12 height 8
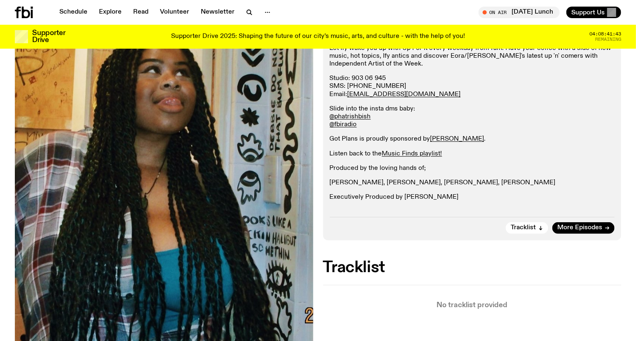
scroll to position [0, 0]
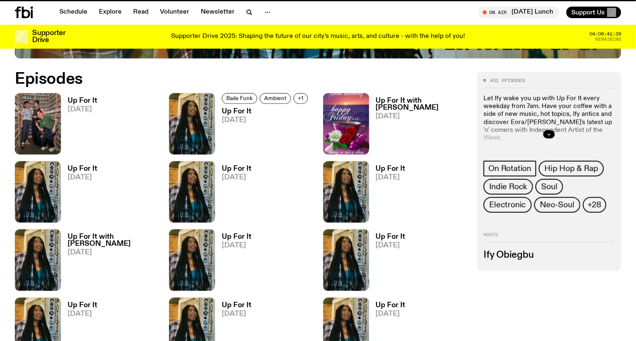
scroll to position [400, 0]
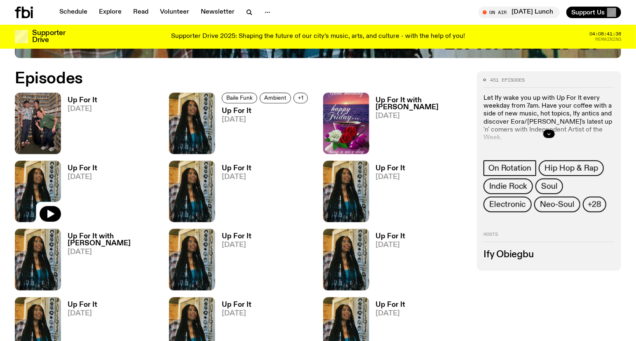
click at [50, 183] on img at bounding box center [38, 191] width 46 height 61
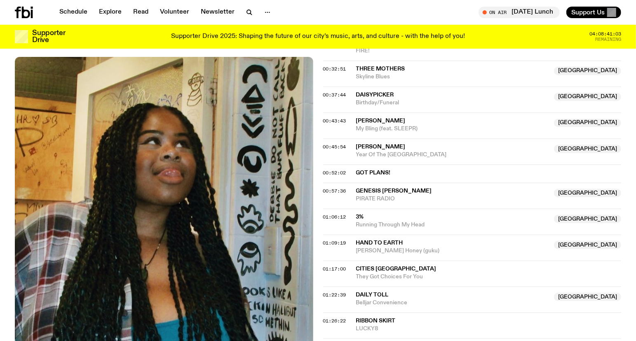
scroll to position [361, 0]
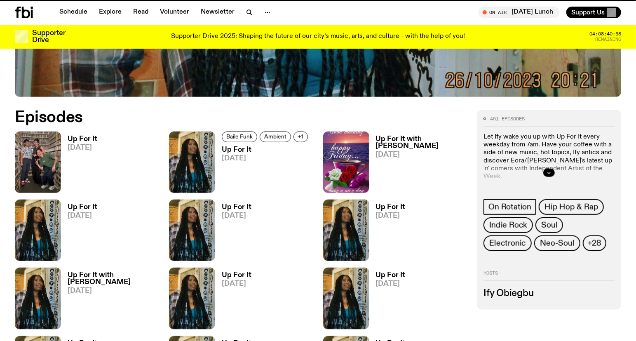
scroll to position [400, 0]
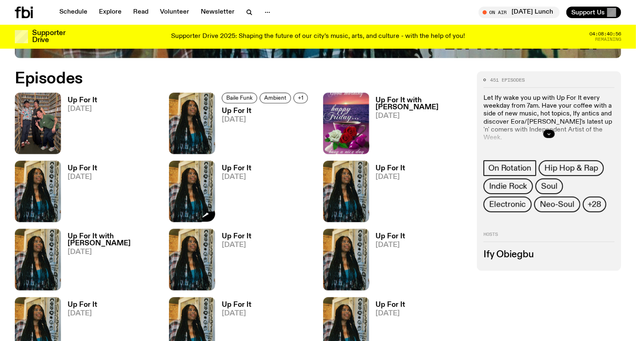
click at [179, 176] on img at bounding box center [192, 191] width 46 height 61
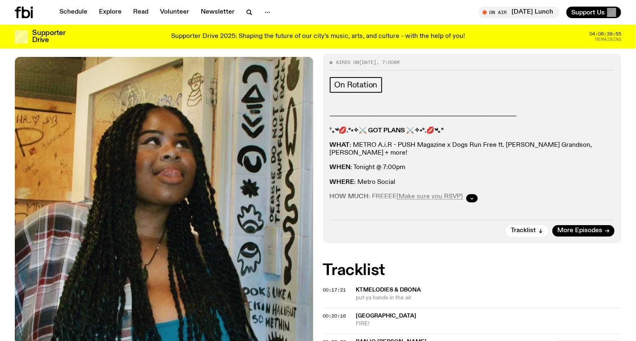
scroll to position [88, 0]
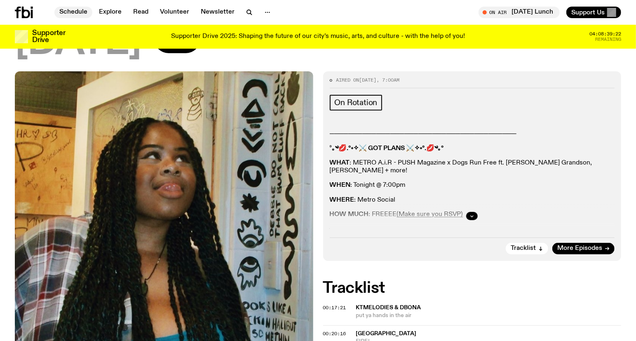
click at [70, 9] on link "Schedule" at bounding box center [73, 13] width 38 height 12
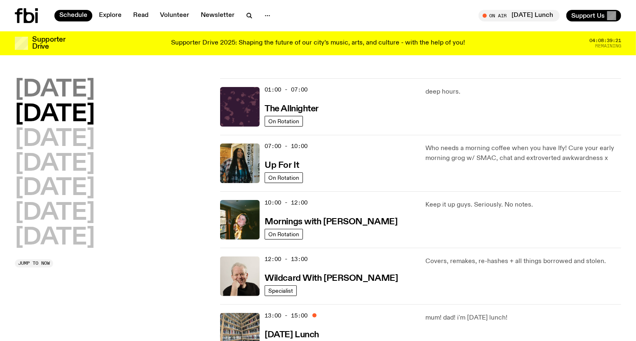
click at [78, 92] on h2 "[DATE]" at bounding box center [55, 89] width 80 height 23
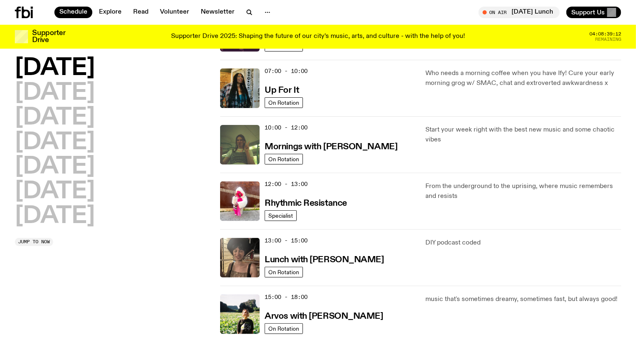
scroll to position [160, 0]
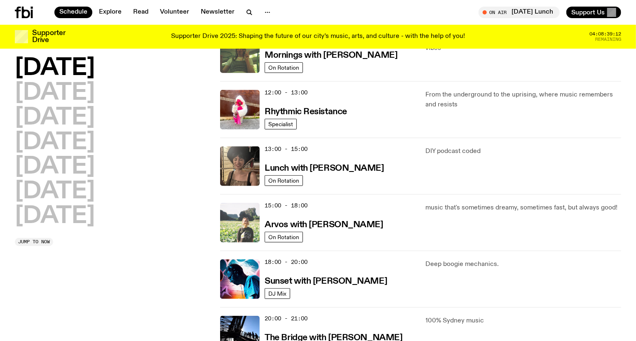
click at [248, 208] on img at bounding box center [240, 223] width 40 height 40
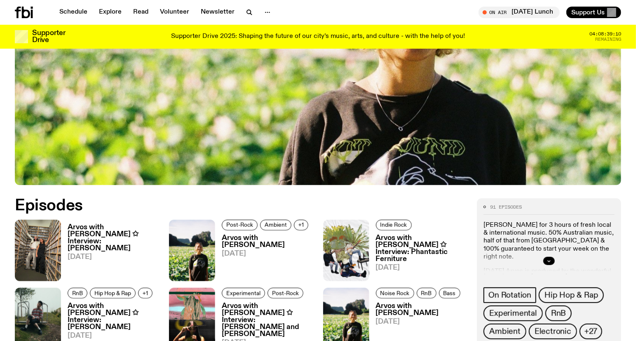
scroll to position [360, 0]
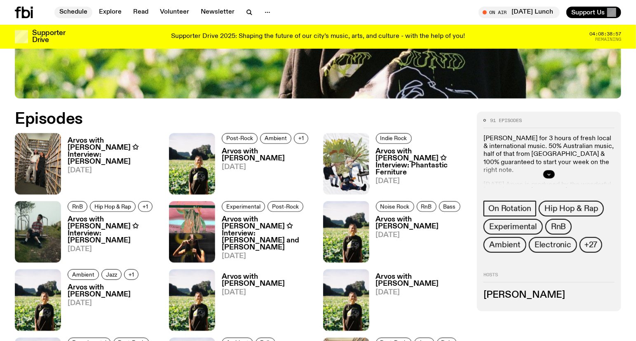
click at [80, 9] on link "Schedule" at bounding box center [73, 13] width 38 height 12
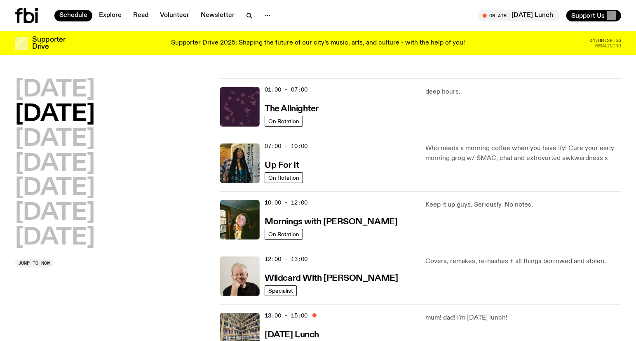
click at [80, 120] on h2 "[DATE]" at bounding box center [55, 114] width 80 height 23
click at [259, 155] on img at bounding box center [240, 163] width 40 height 40
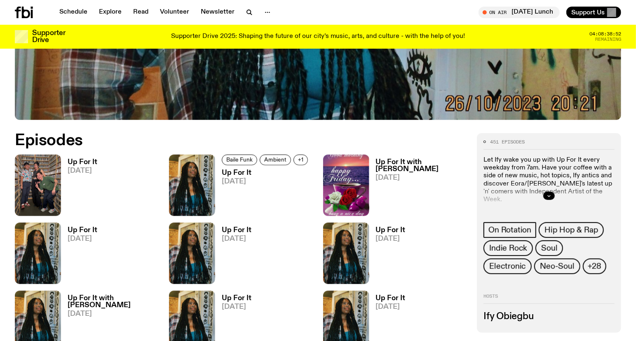
scroll to position [361, 0]
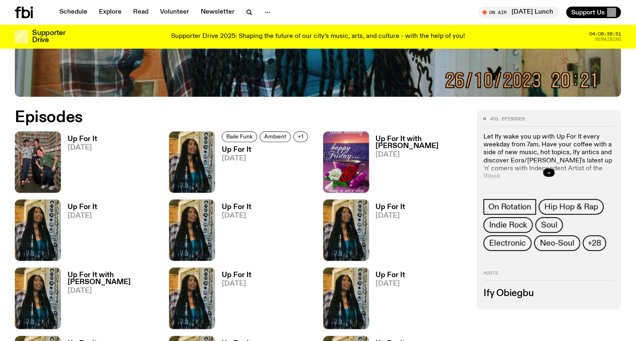
click at [42, 147] on img at bounding box center [38, 161] width 46 height 61
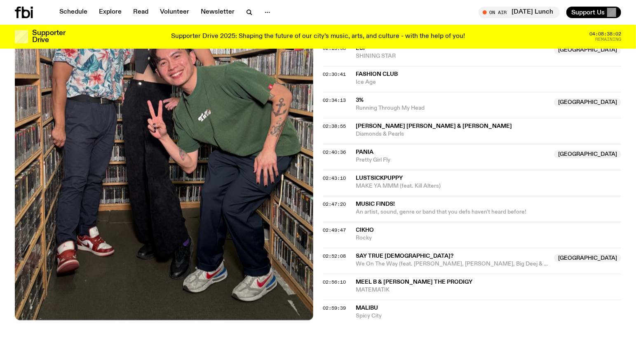
scroll to position [1003, 0]
